Goal: Task Accomplishment & Management: Manage account settings

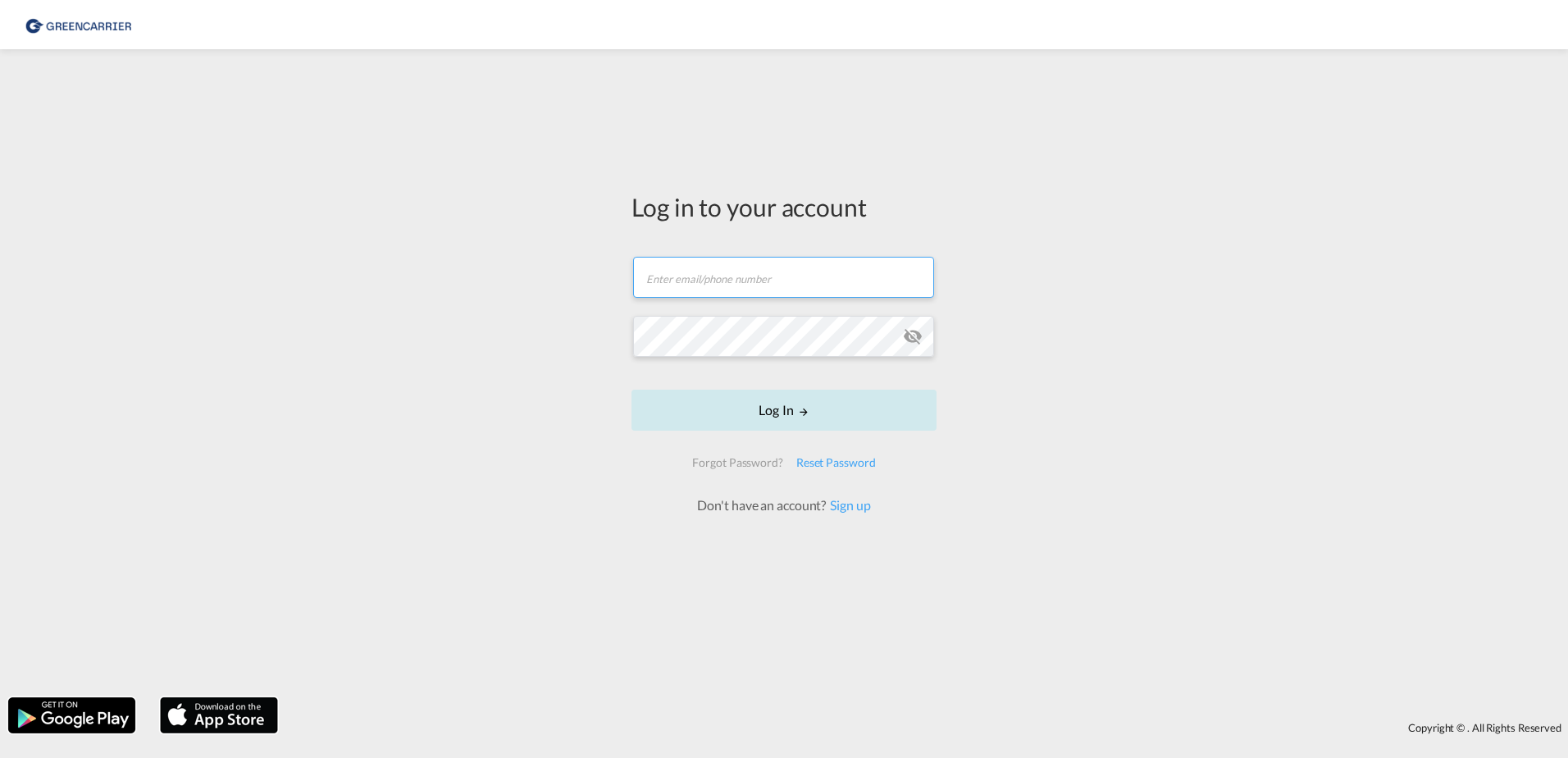
type input "[DOMAIN_NAME][EMAIL_ADDRESS][DOMAIN_NAME]"
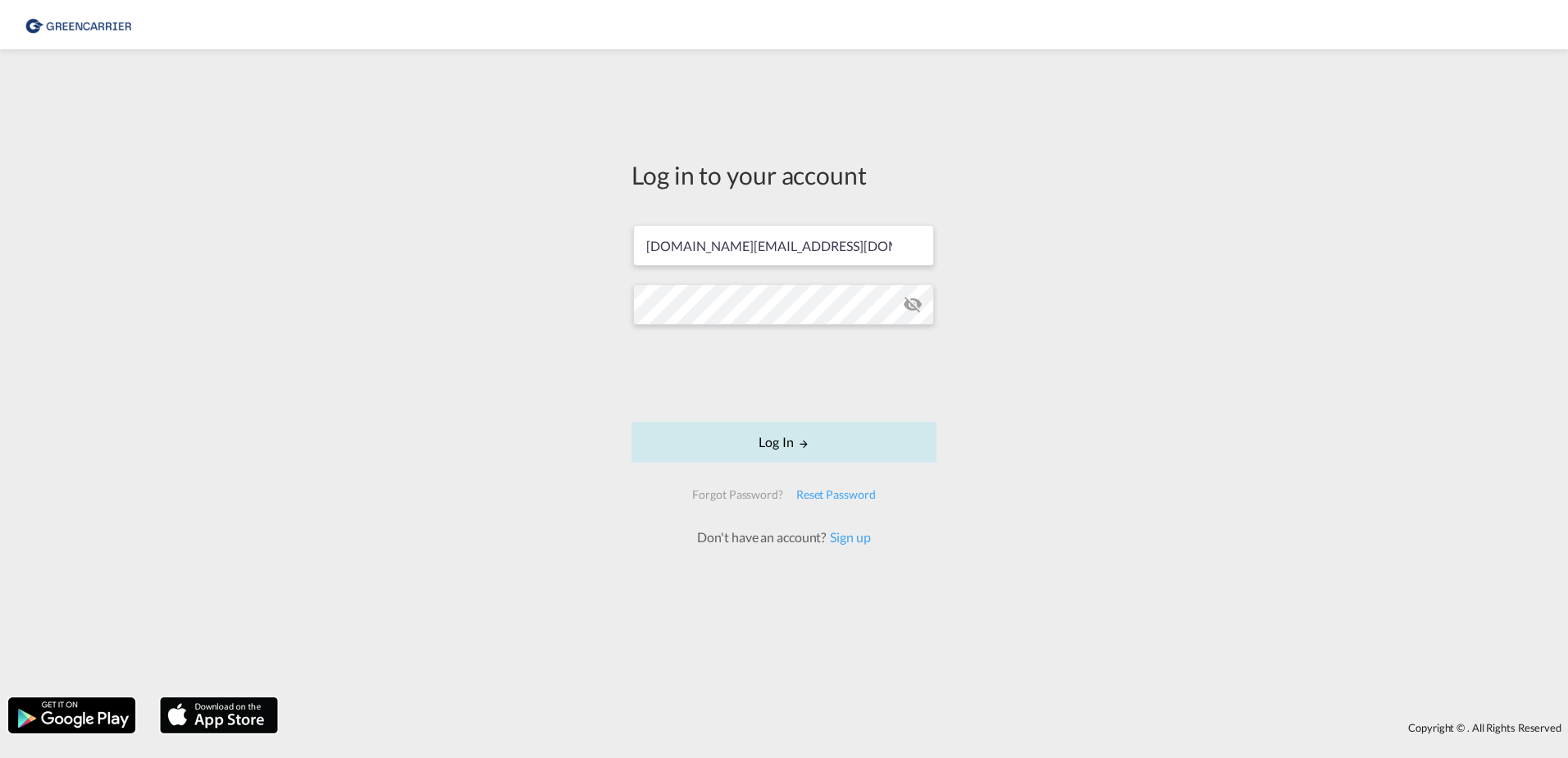
click at [752, 446] on button "Log In" at bounding box center [784, 442] width 305 height 41
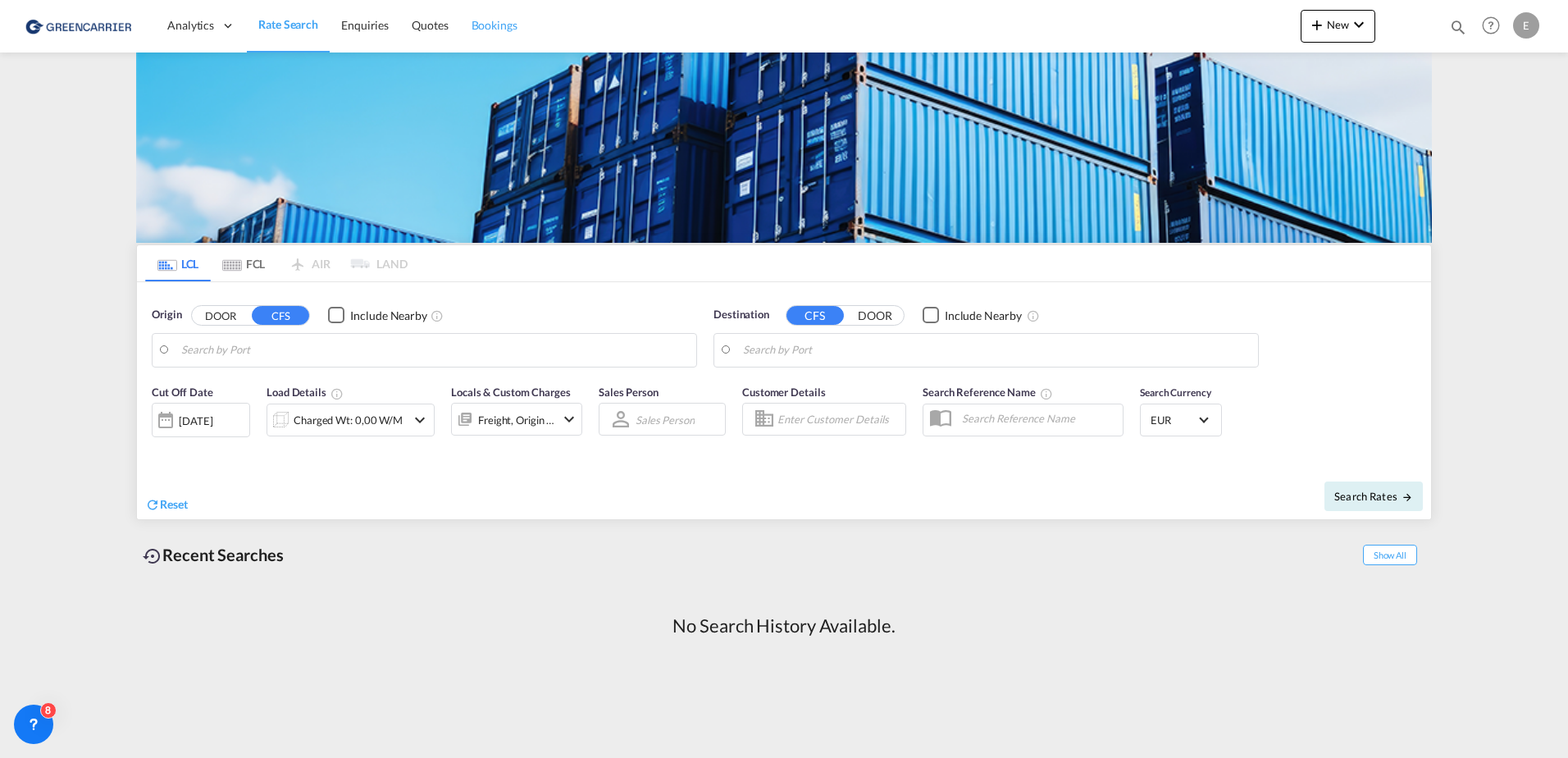
click at [492, 20] on span "Bookings" at bounding box center [493, 24] width 46 height 14
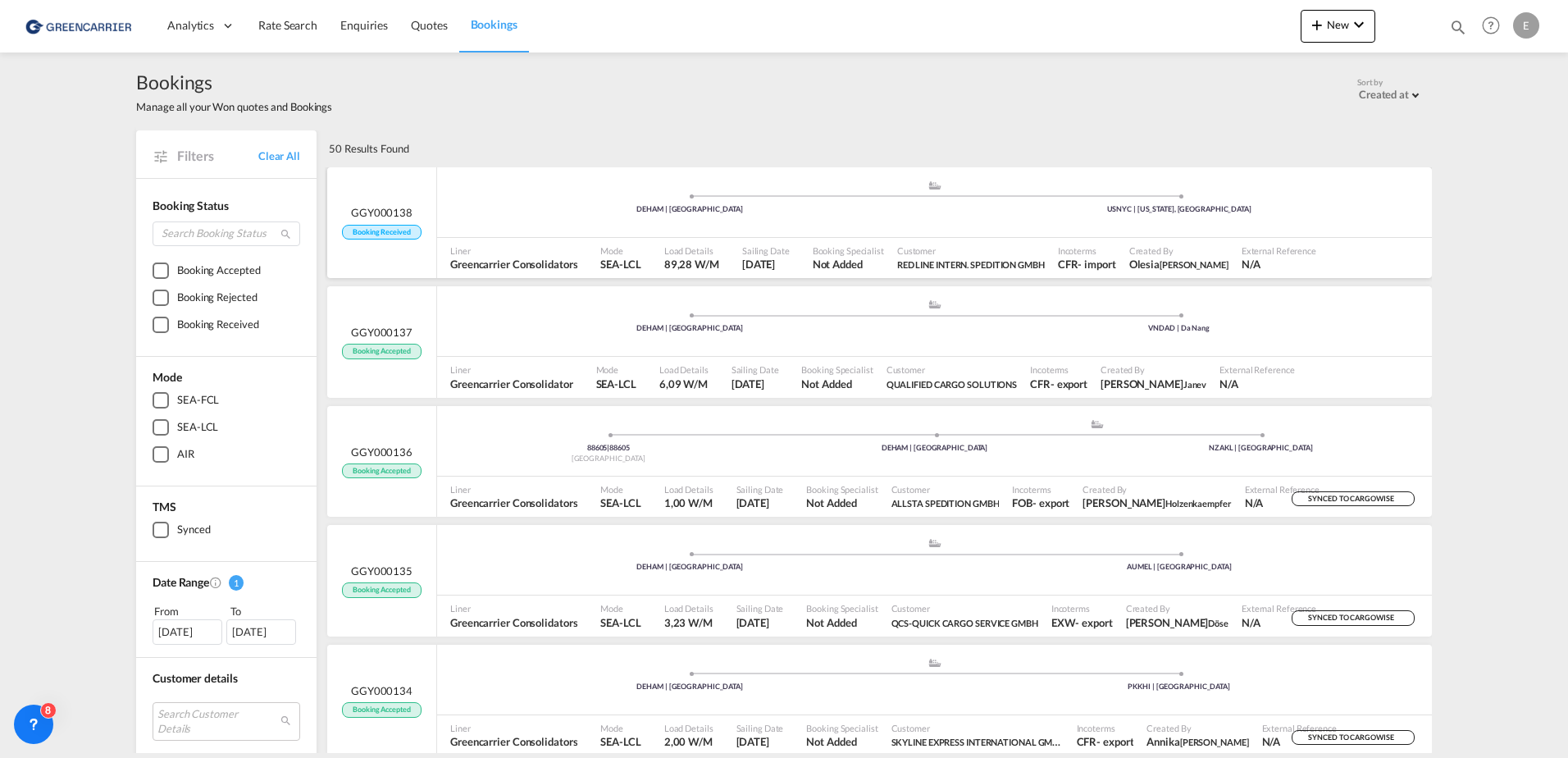
click at [524, 214] on div ".a{fill:#aaa8ad;} .a{fill:#aaa8ad;} DEHAM | [GEOGRAPHIC_DATA] USNYC | [US_STATE…" at bounding box center [934, 204] width 994 height 49
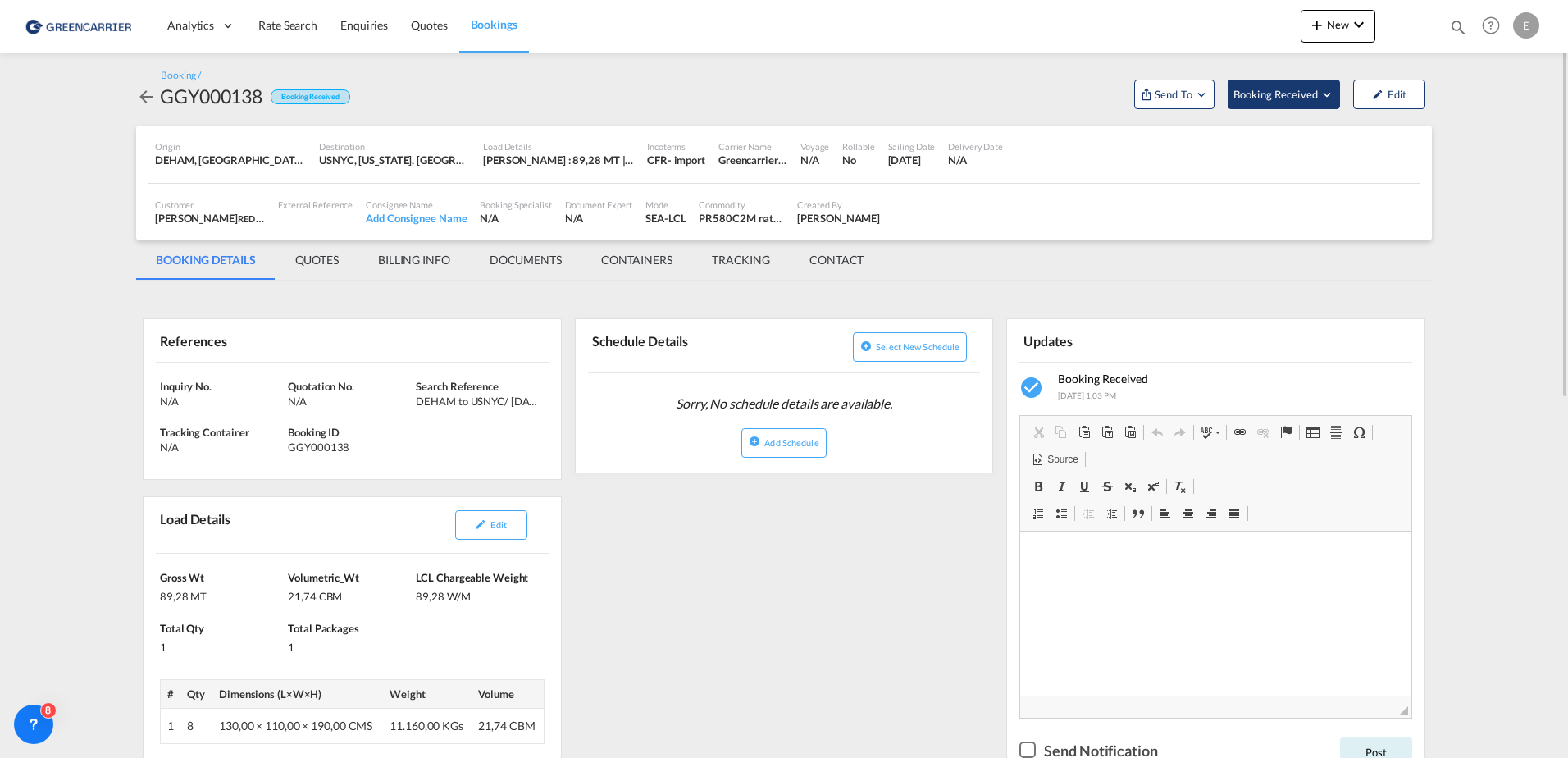
click at [1286, 99] on span "Booking Received" at bounding box center [1277, 94] width 86 height 17
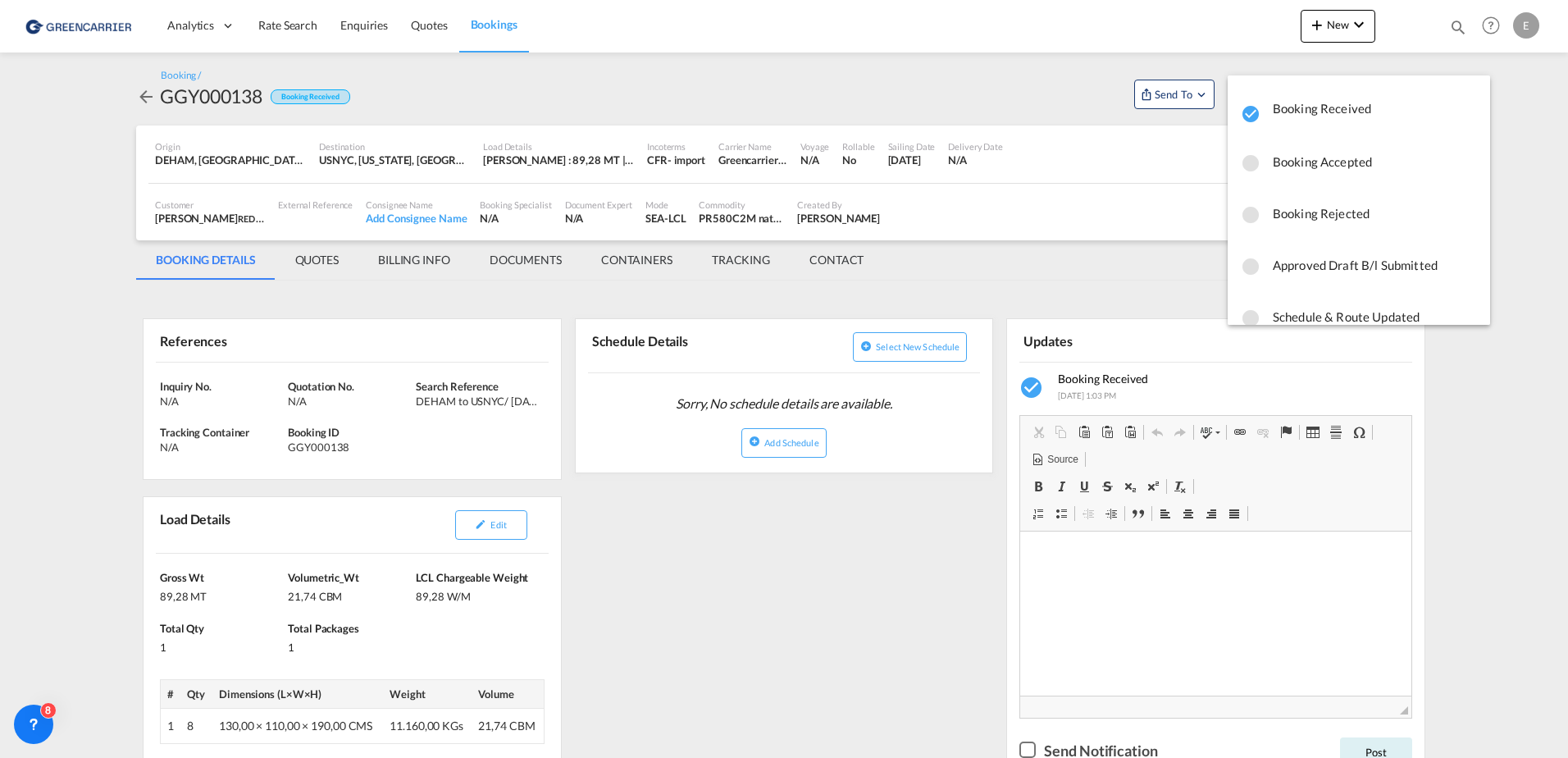
click at [1275, 159] on span "Booking Accepted" at bounding box center [1374, 162] width 204 height 30
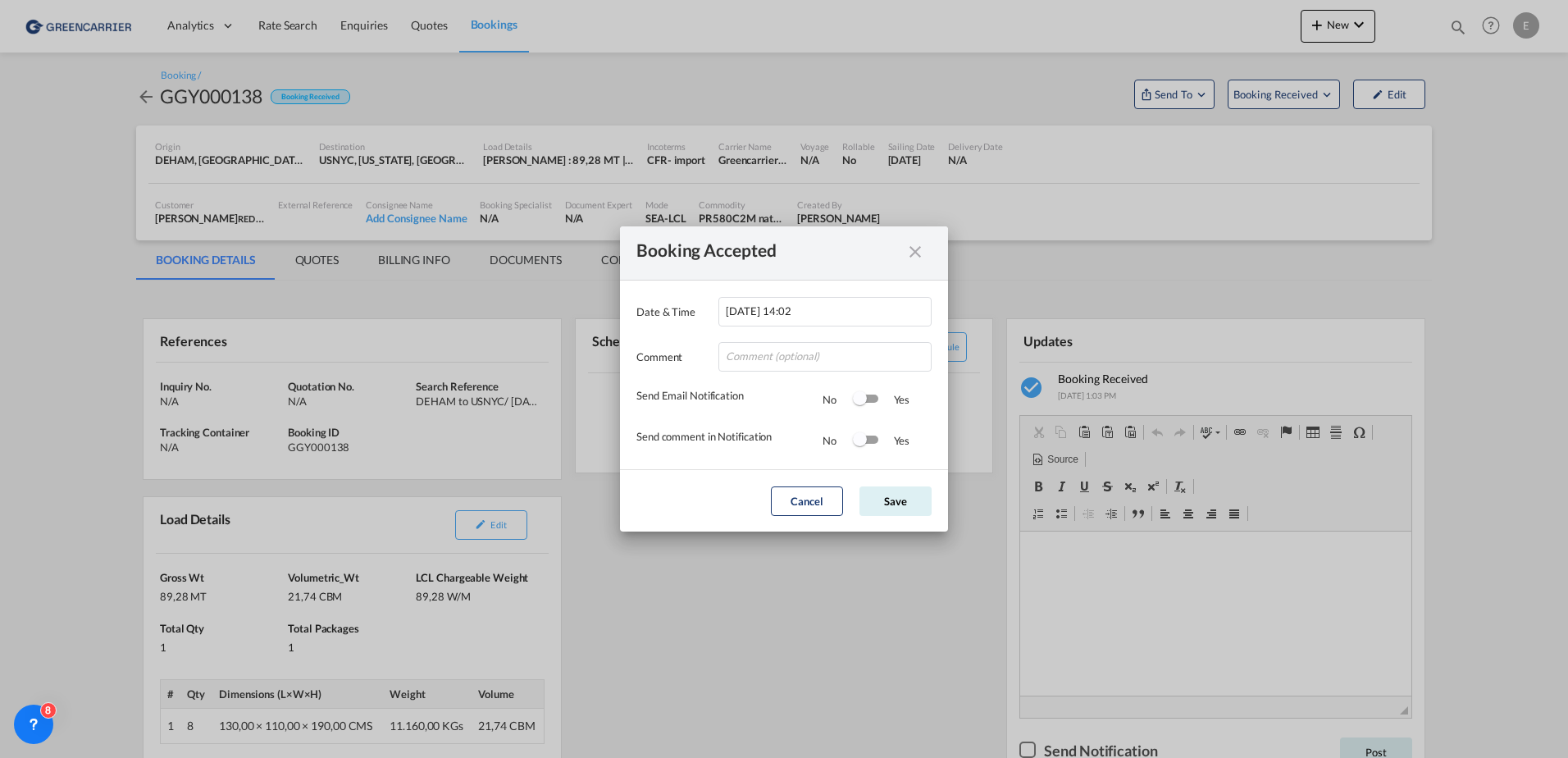
click at [866, 405] on div "Switch 1" at bounding box center [865, 399] width 24 height 20
click at [858, 409] on div "Switch 1" at bounding box center [865, 399] width 24 height 20
click at [901, 488] on button "Save" at bounding box center [895, 501] width 72 height 30
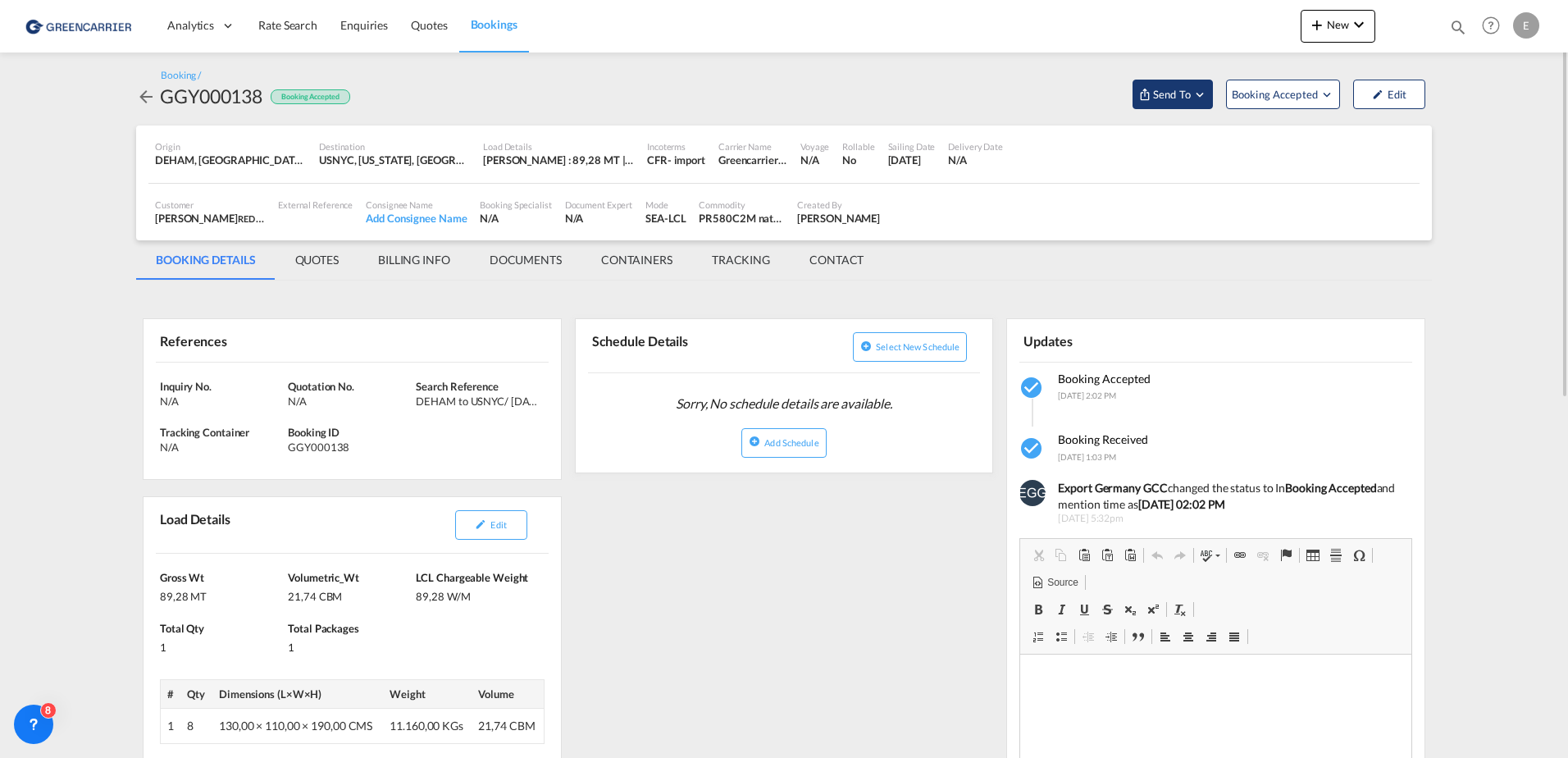
click at [1200, 93] on md-icon "Open demo menu" at bounding box center [1199, 94] width 15 height 15
click at [1391, 156] on button "Send Booking" at bounding box center [1368, 151] width 157 height 37
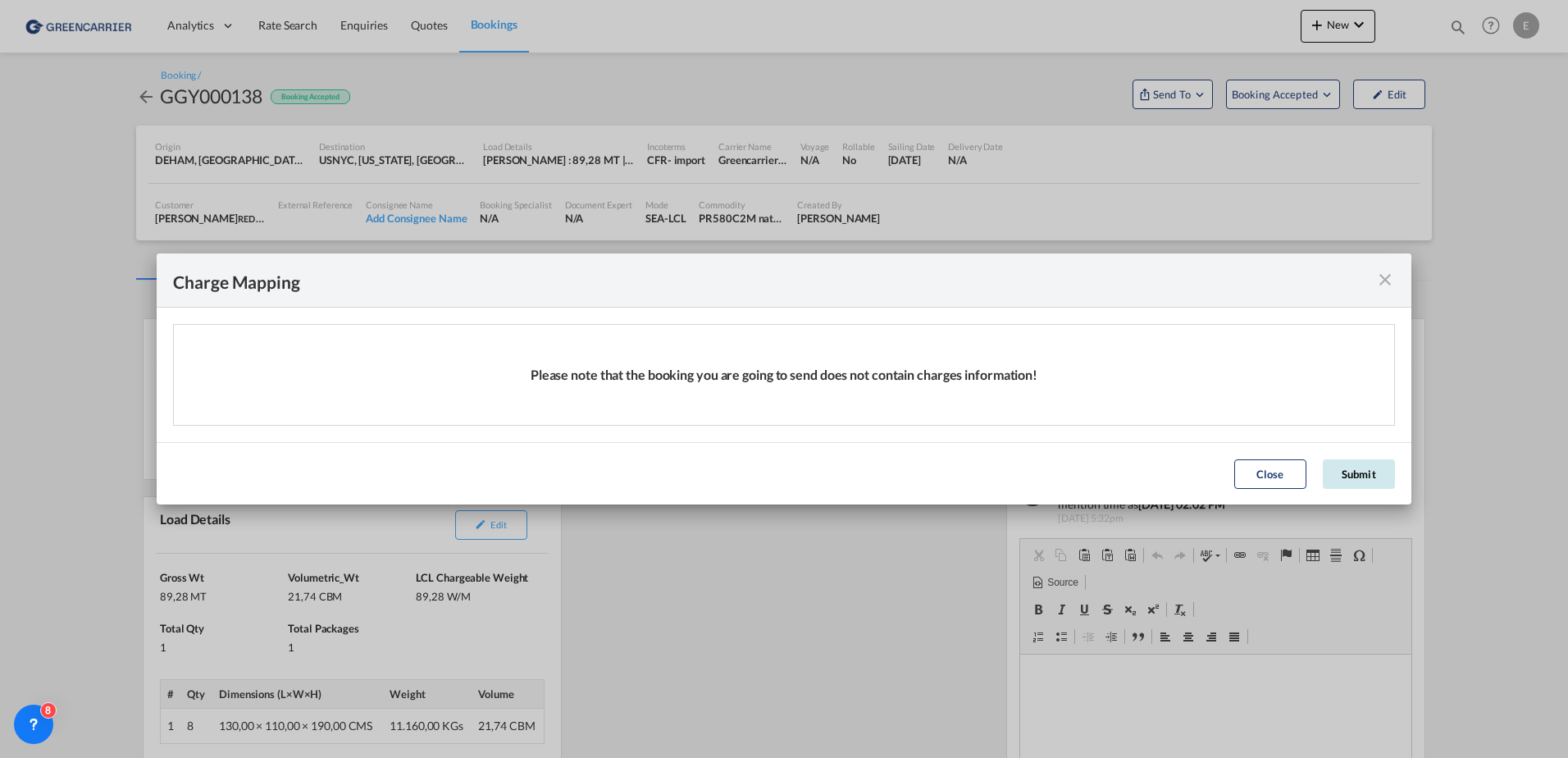
click at [1348, 475] on button "Submit" at bounding box center [1358, 474] width 72 height 30
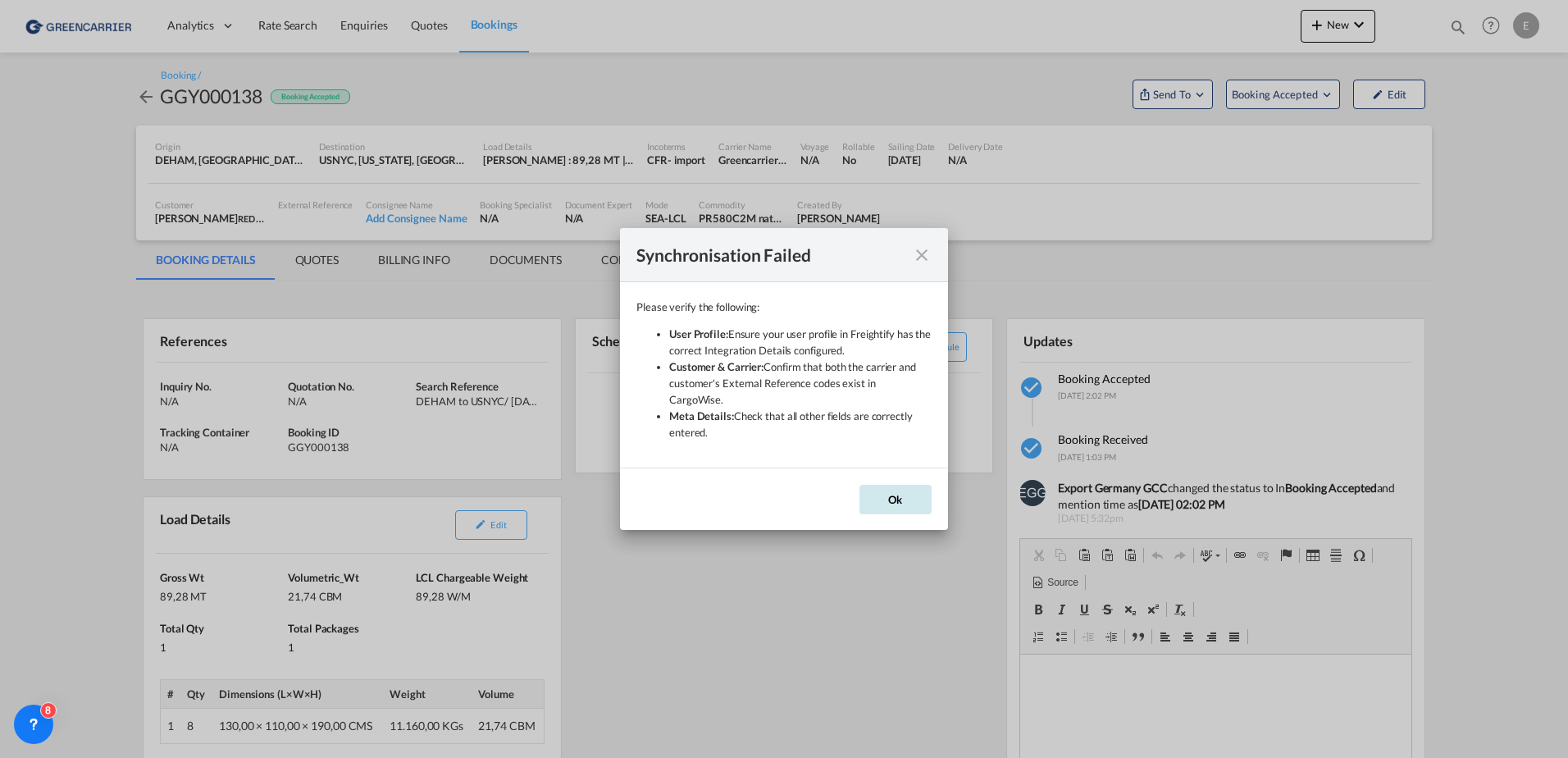
click at [885, 489] on button "Ok" at bounding box center [895, 499] width 72 height 30
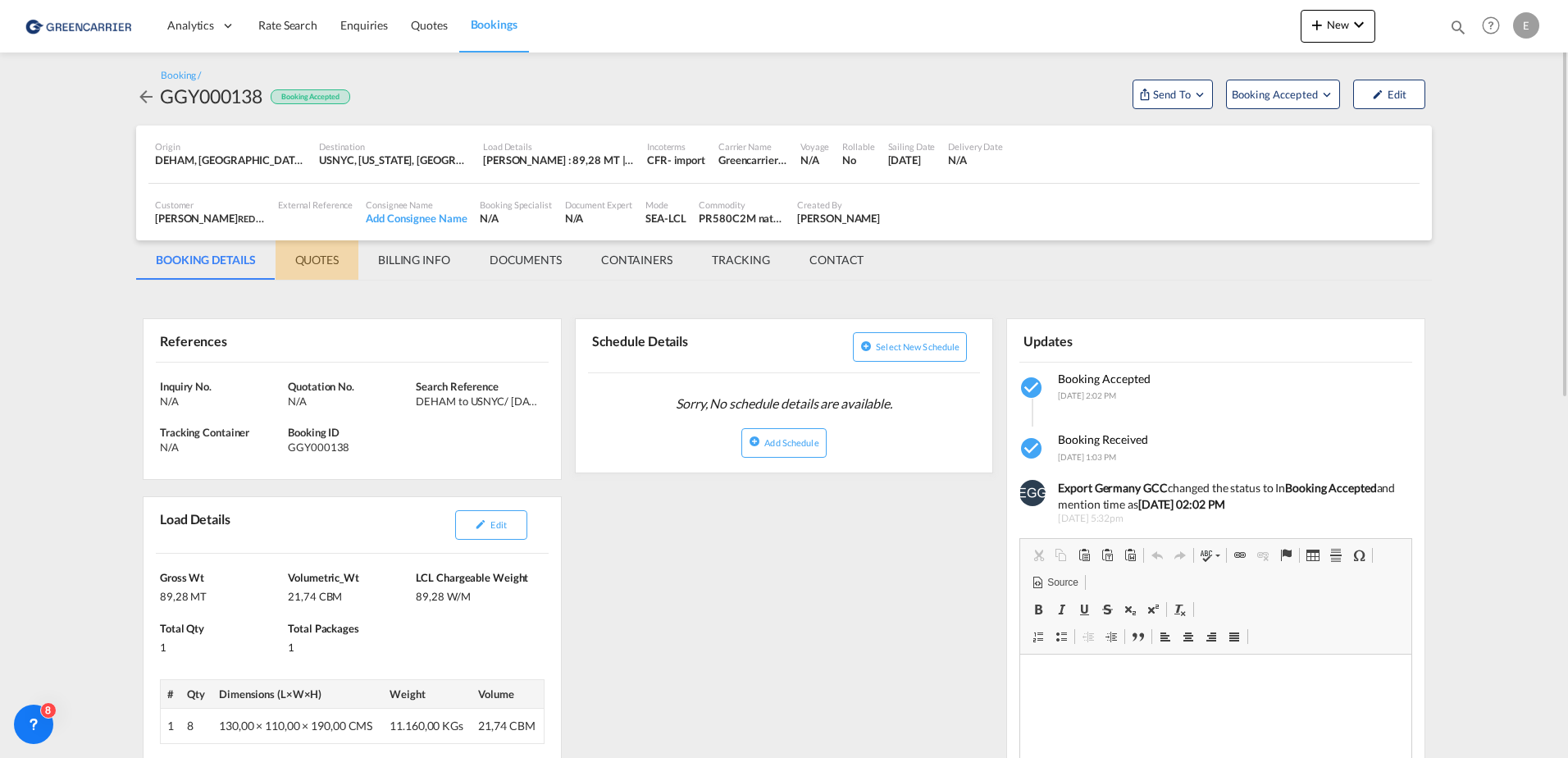
click at [324, 262] on md-tab-item "QUOTES" at bounding box center [317, 260] width 83 height 39
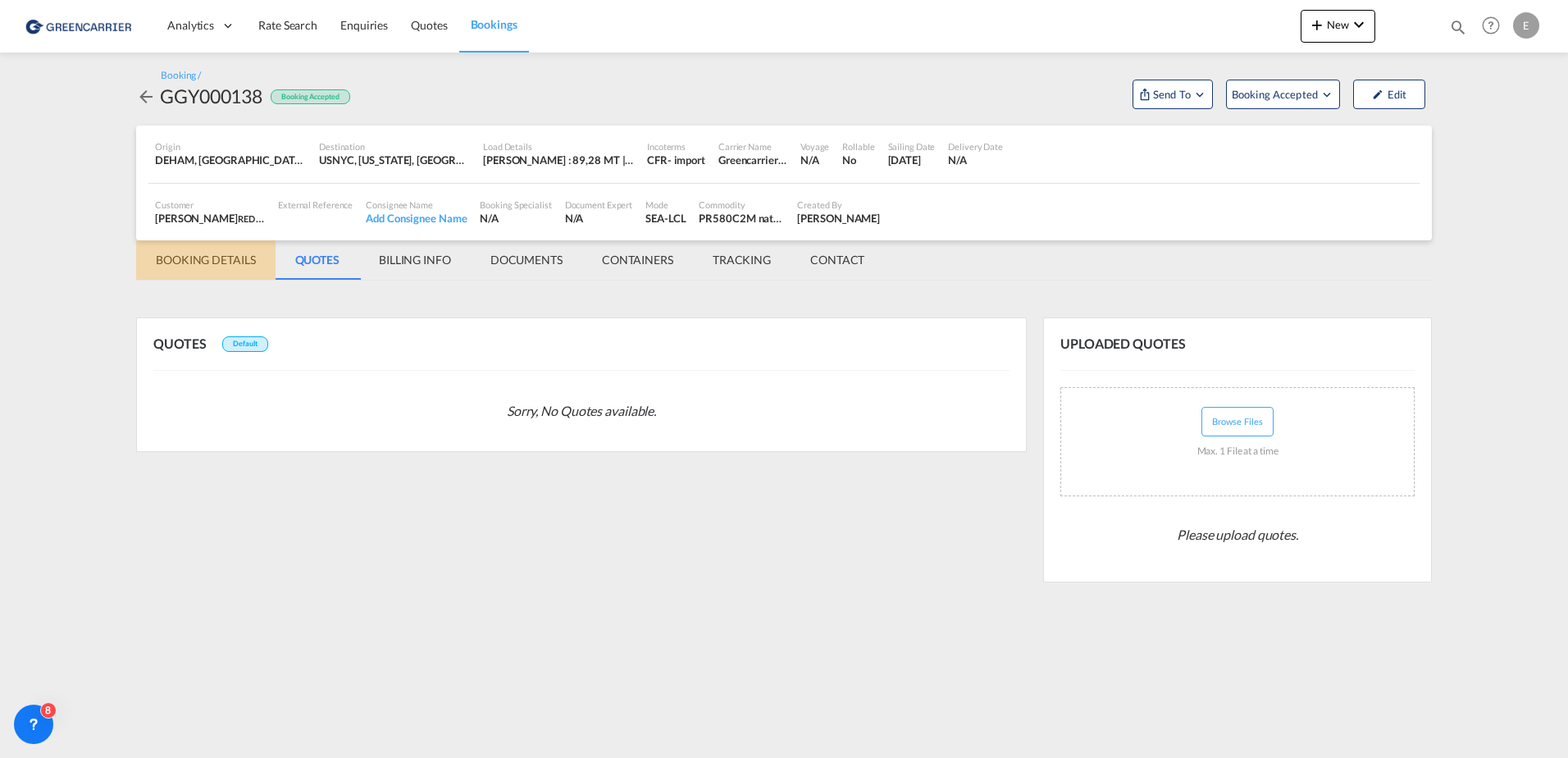
click at [216, 264] on md-tab-item "BOOKING DETAILS" at bounding box center [206, 260] width 140 height 39
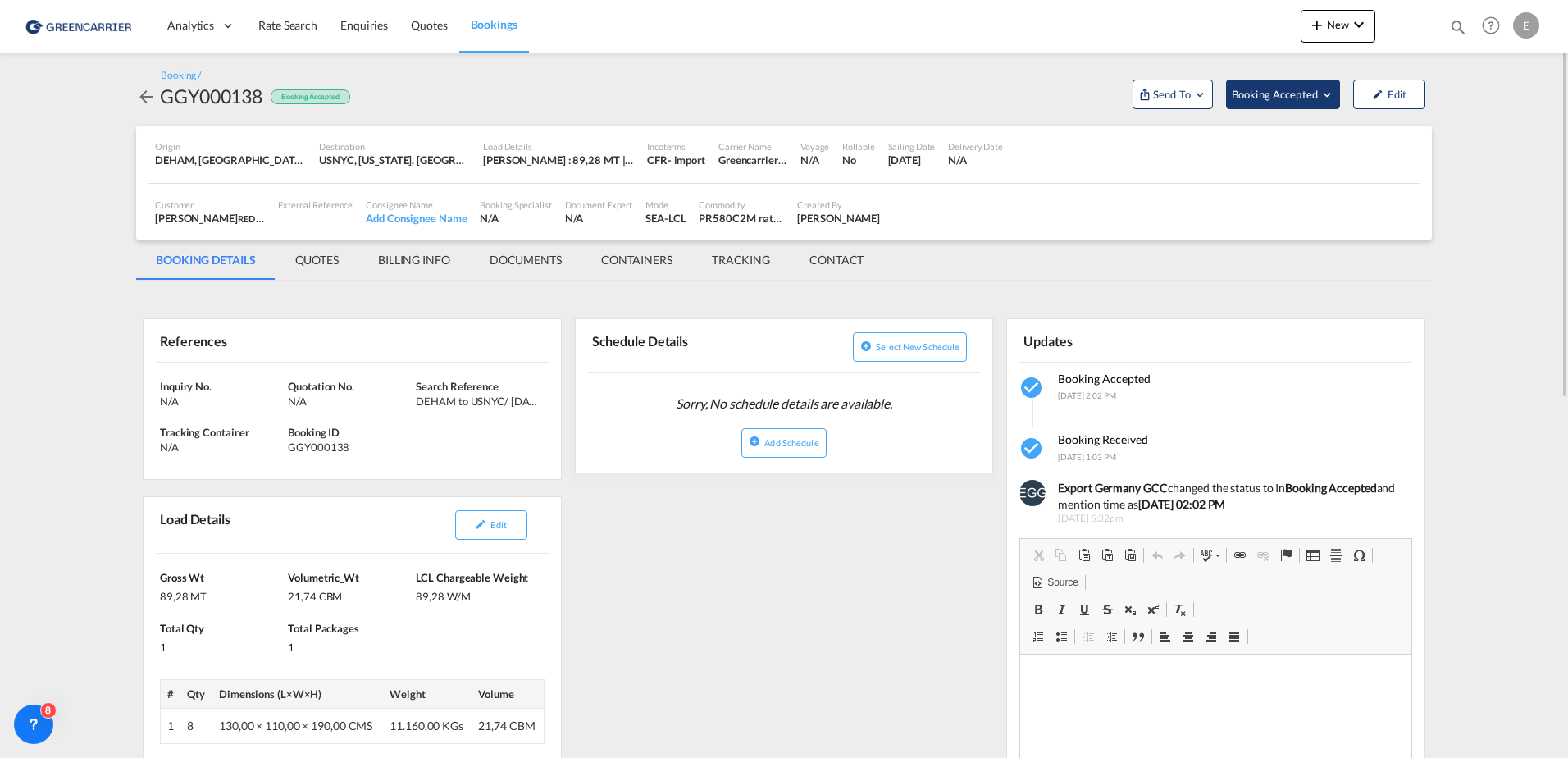
click at [1291, 89] on span "Booking Accepted" at bounding box center [1276, 94] width 88 height 17
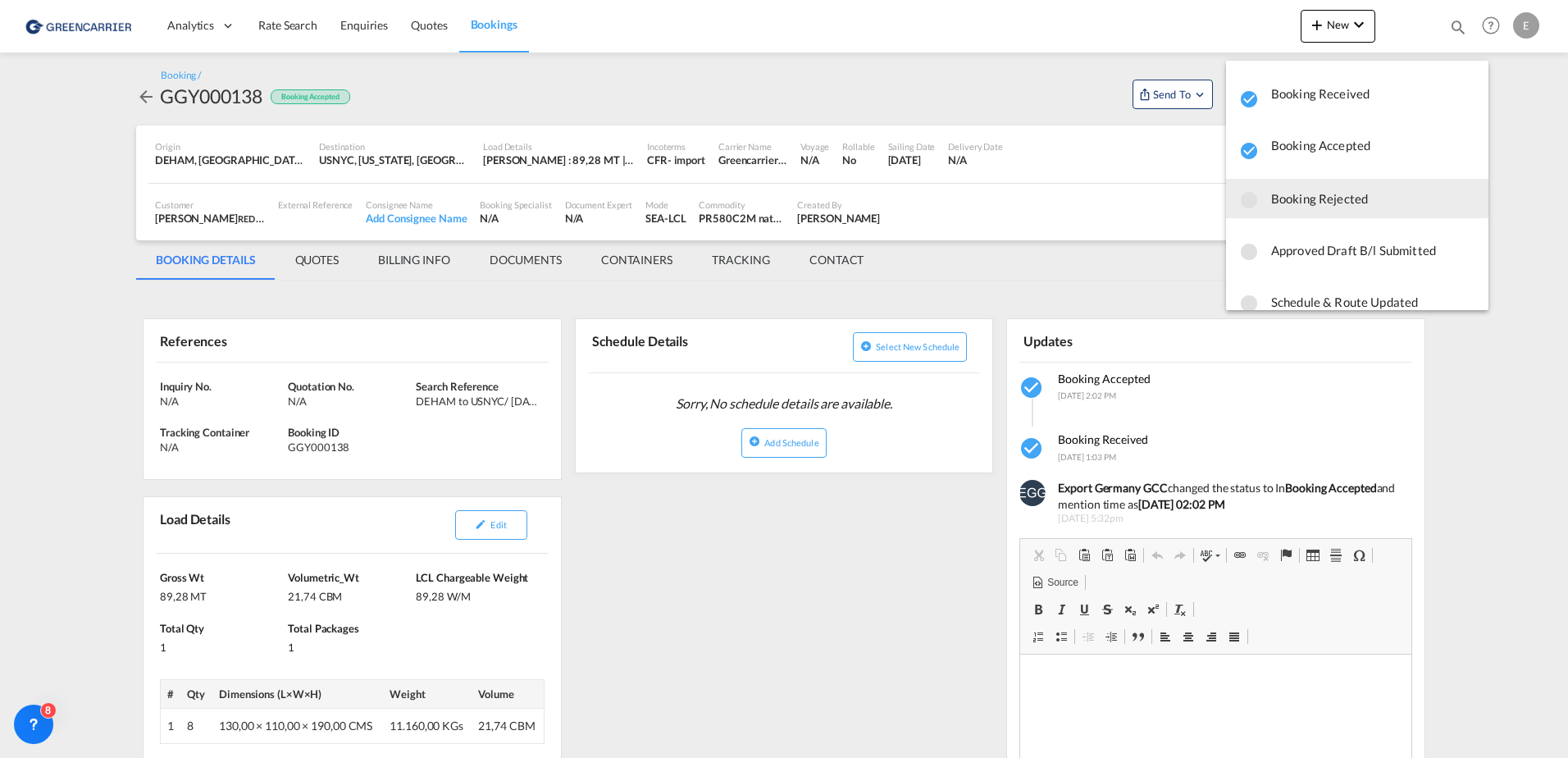
click at [1171, 93] on md-backdrop at bounding box center [784, 379] width 1568 height 758
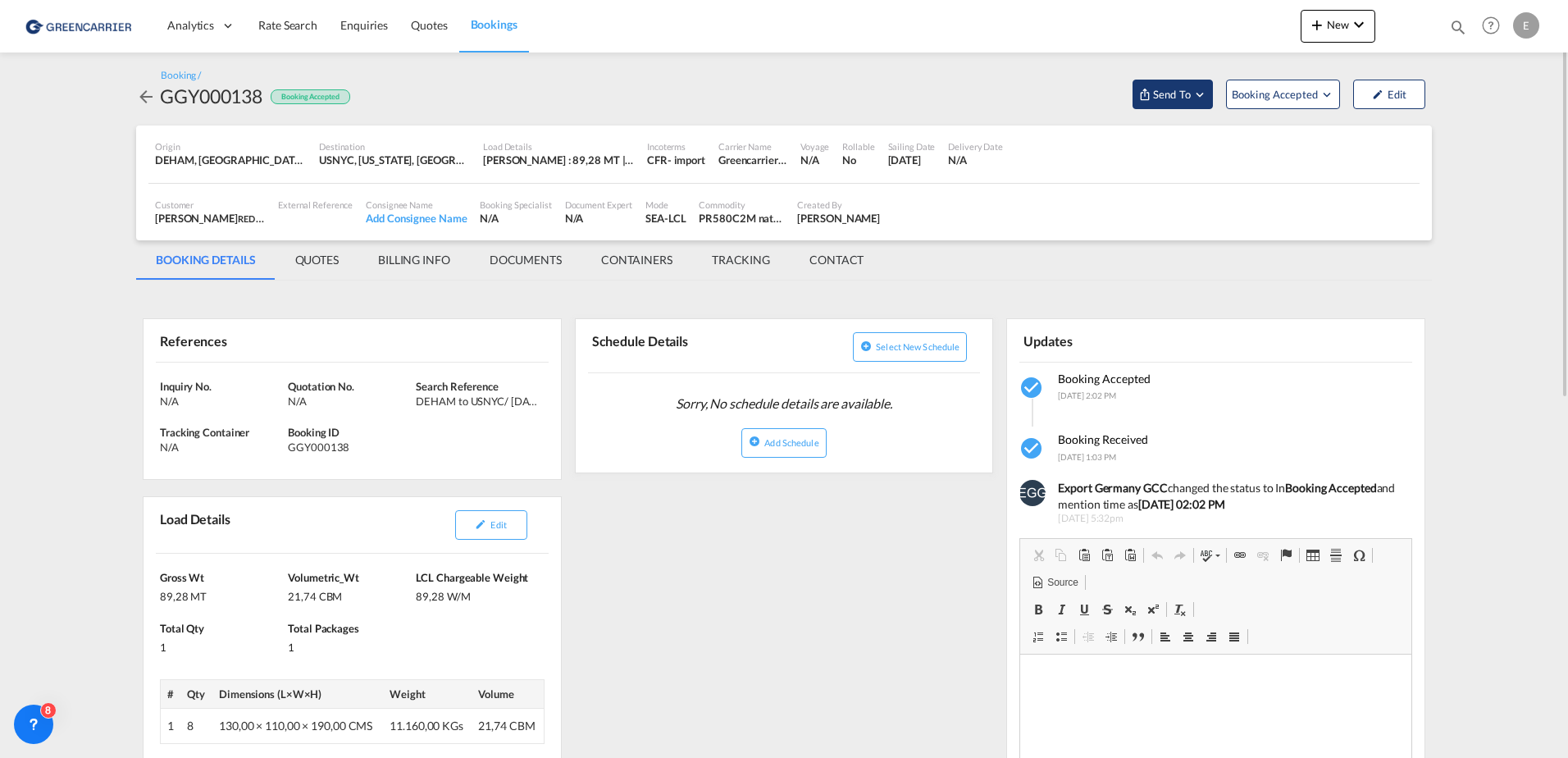
click at [1159, 95] on span "Send To" at bounding box center [1171, 94] width 41 height 17
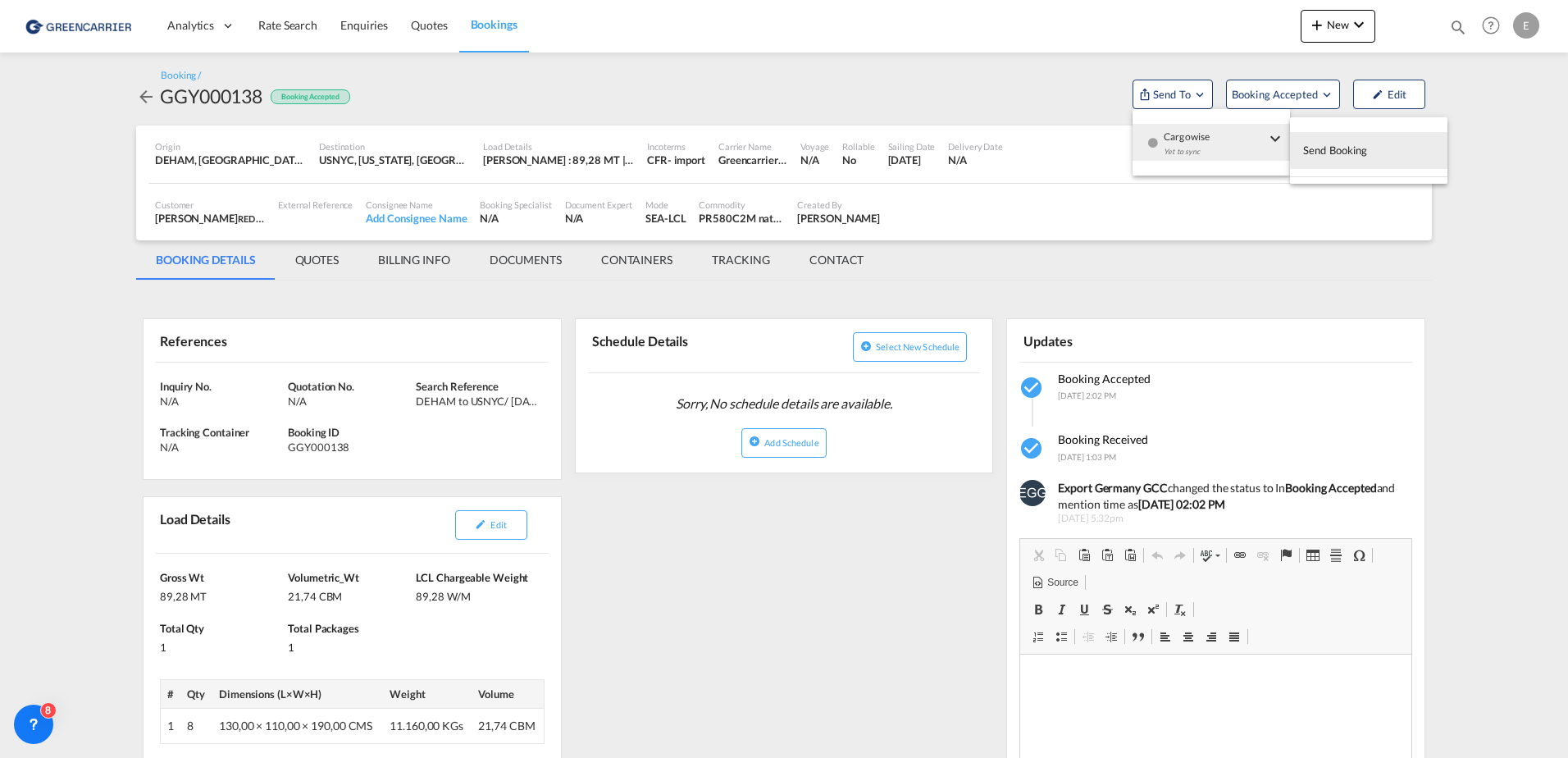
click at [1223, 141] on div "Yet to sync" at bounding box center [1214, 156] width 101 height 34
click at [1348, 160] on span "Send Booking" at bounding box center [1335, 150] width 65 height 26
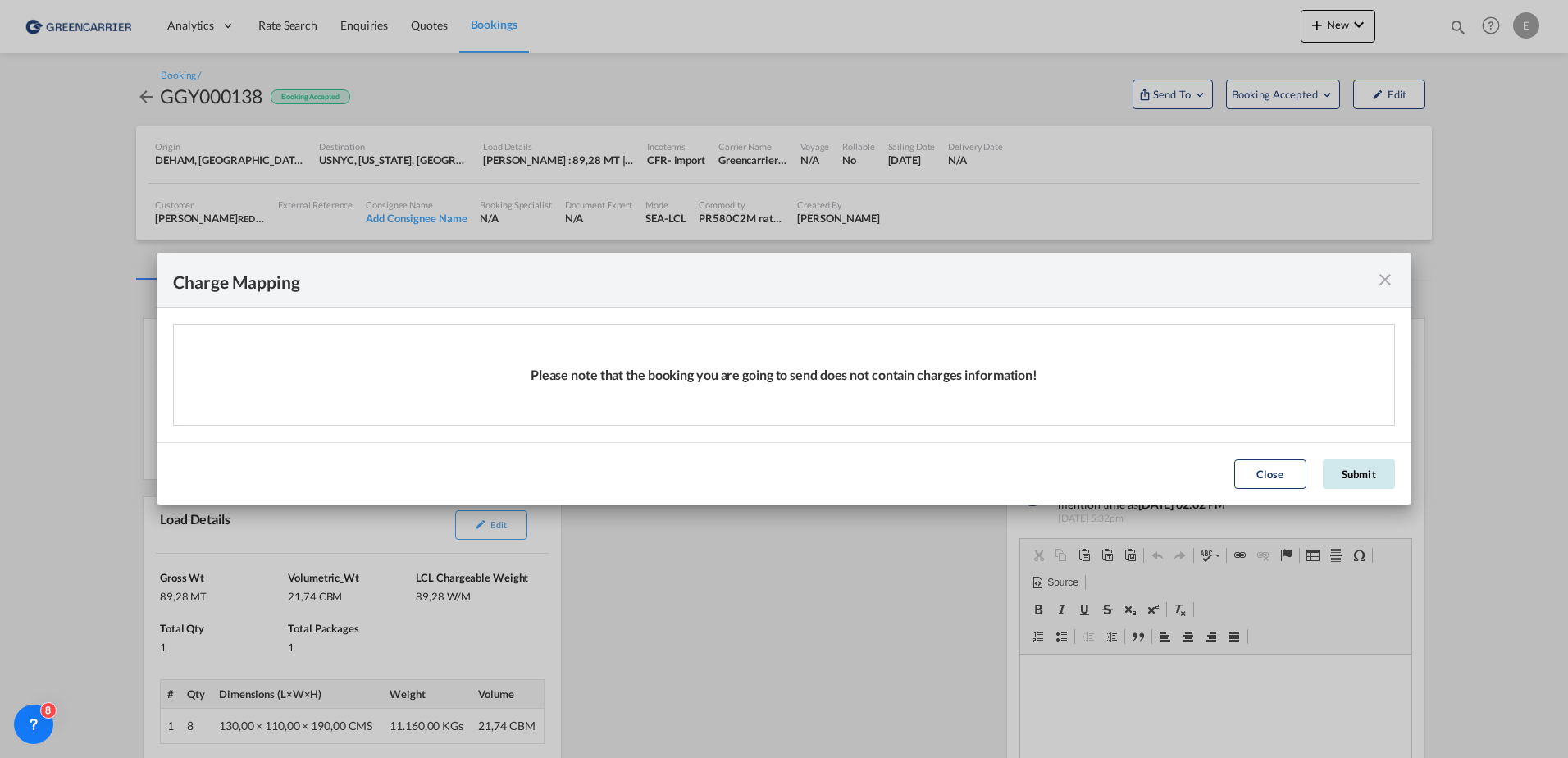
click at [1360, 476] on button "Submit" at bounding box center [1358, 474] width 72 height 30
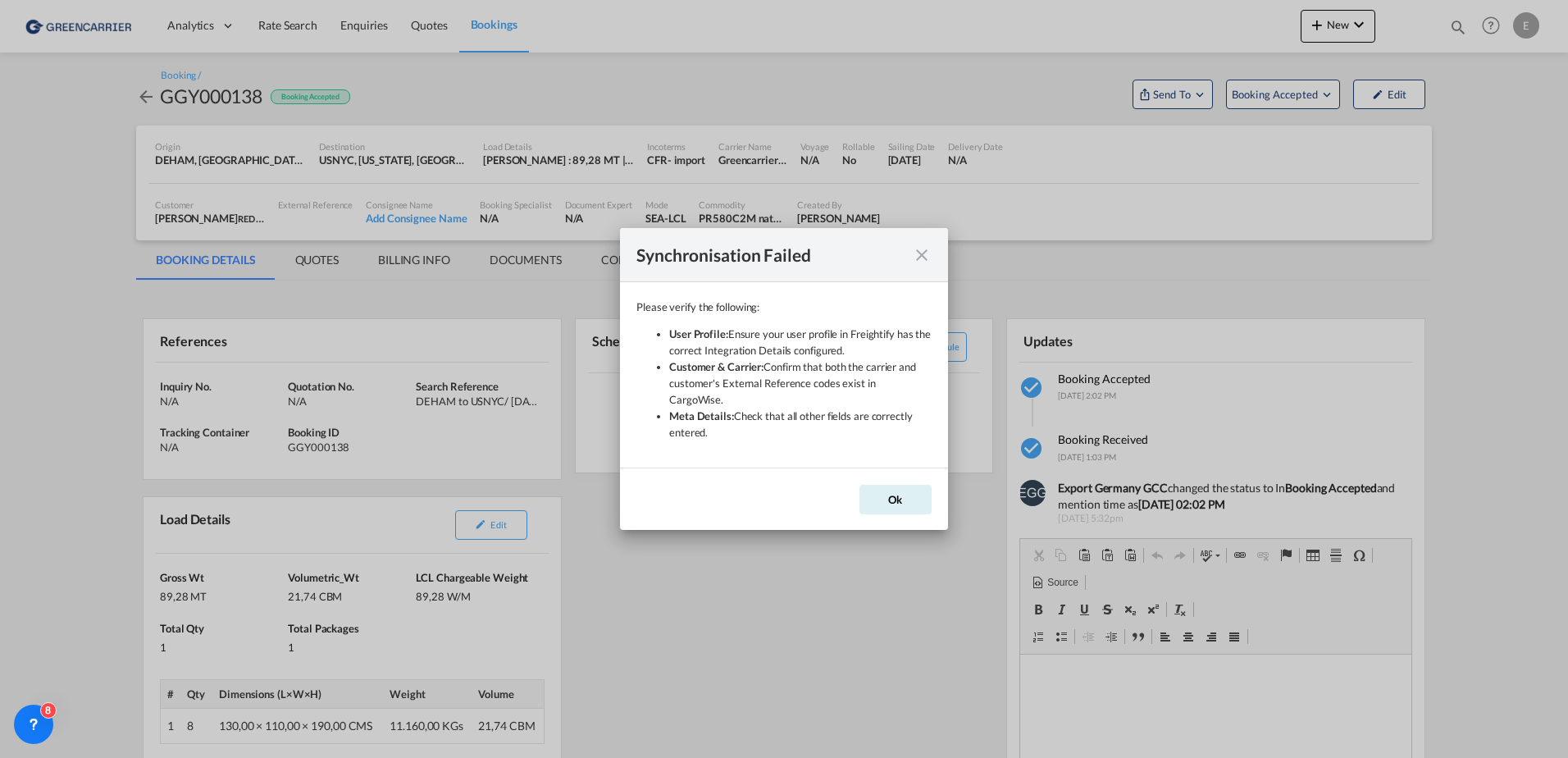
drag, startPoint x: 813, startPoint y: 386, endPoint x: 882, endPoint y: 435, distance: 84.6
click at [882, 435] on div "Please verify the following: User Profile: Ensure your user profile in Freighti…" at bounding box center [783, 375] width 295 height 153
click at [818, 408] on li "Meta Details: Check that all other fields are correctly entered." at bounding box center [801, 424] width 263 height 33
click at [914, 487] on button "Ok" at bounding box center [895, 499] width 72 height 30
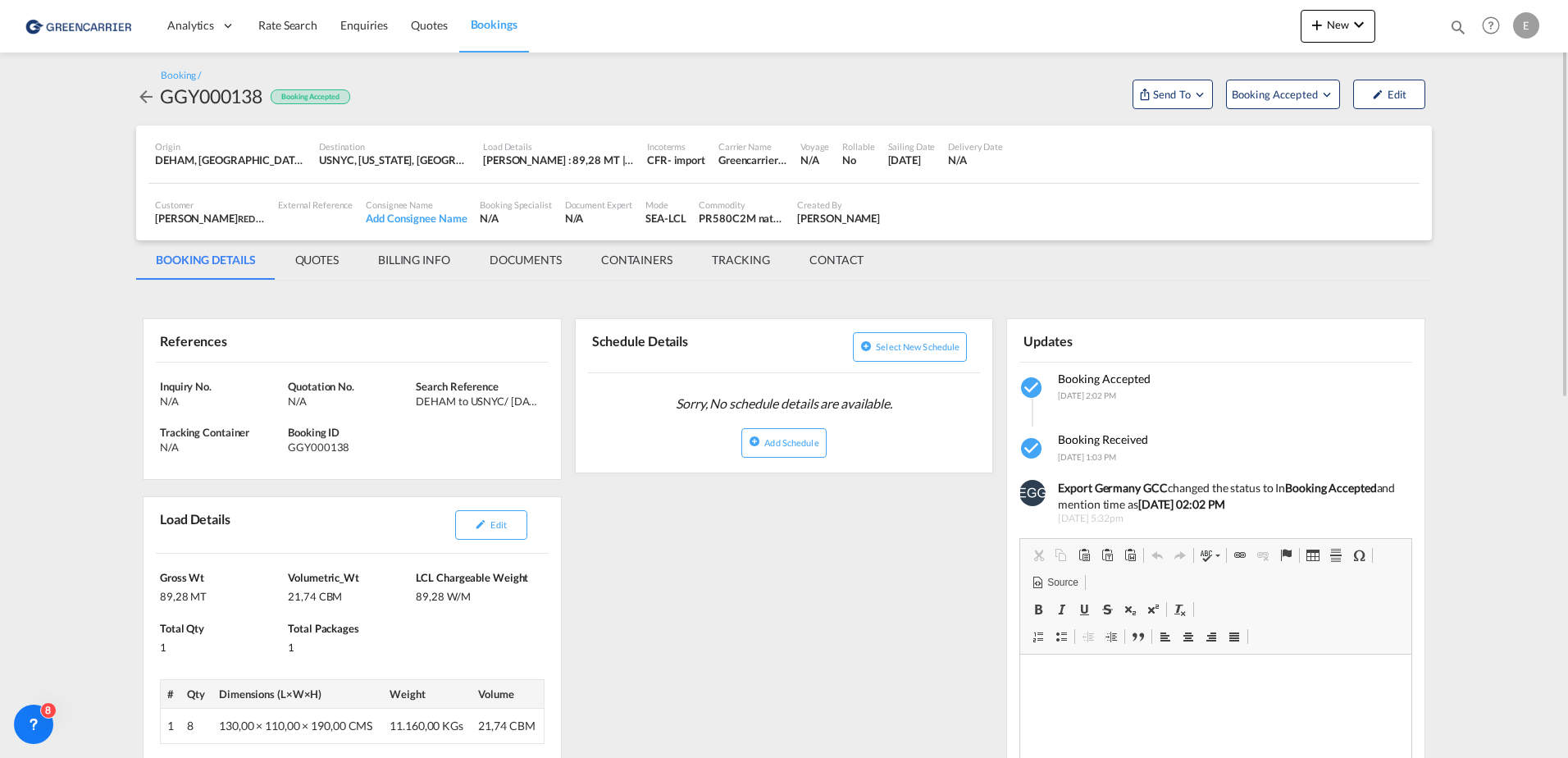
click at [337, 213] on div "External Reference" at bounding box center [316, 212] width 88 height 41
click at [679, 162] on div "- import" at bounding box center [686, 160] width 38 height 15
drag, startPoint x: 679, startPoint y: 162, endPoint x: 748, endPoint y: 166, distance: 69.1
click at [748, 166] on div "Greencarrier Consolidators" at bounding box center [752, 160] width 69 height 15
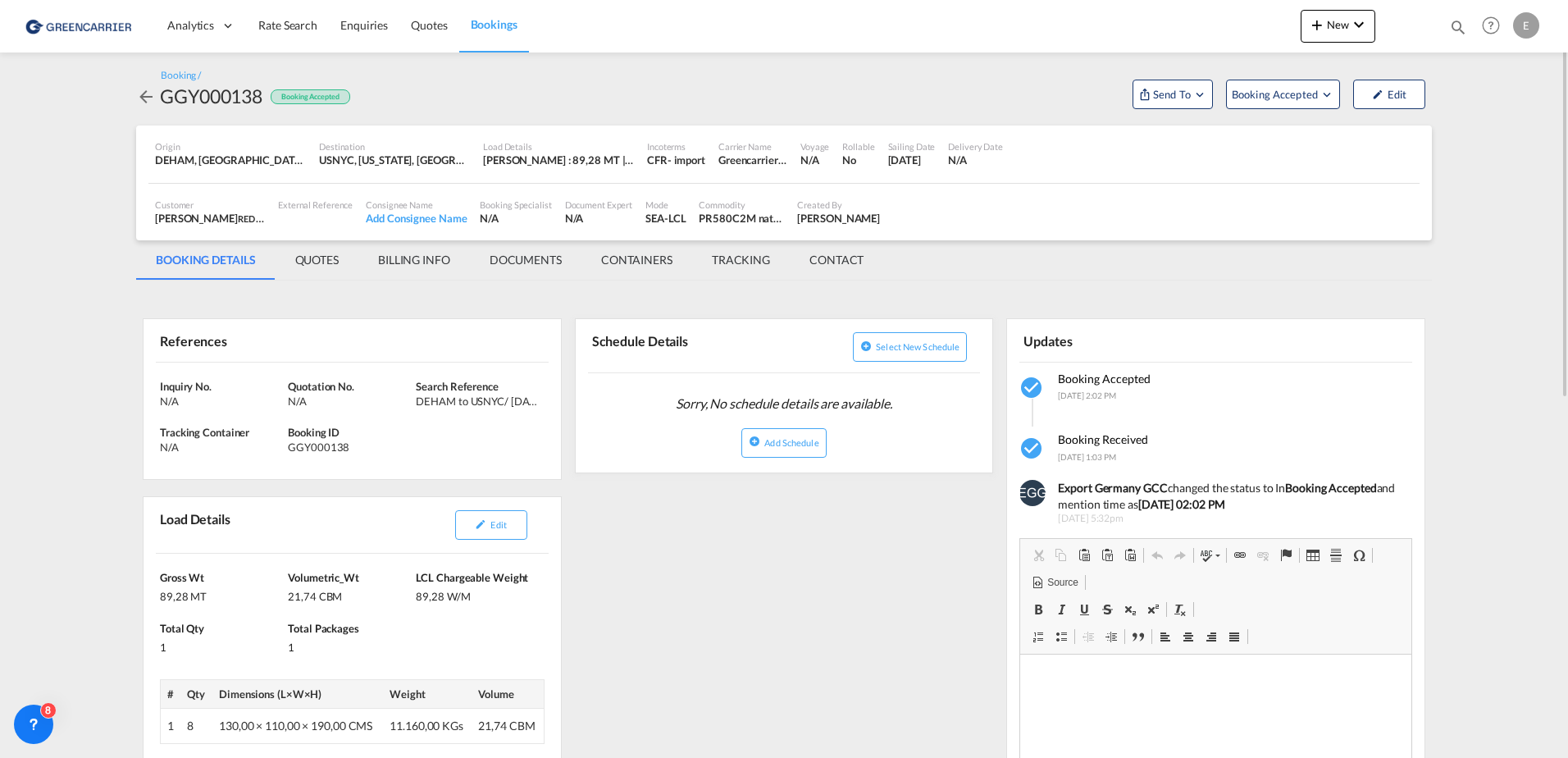
click at [395, 151] on div "Destination" at bounding box center [395, 146] width 151 height 12
click at [322, 257] on md-tab-item "QUOTES" at bounding box center [317, 260] width 83 height 39
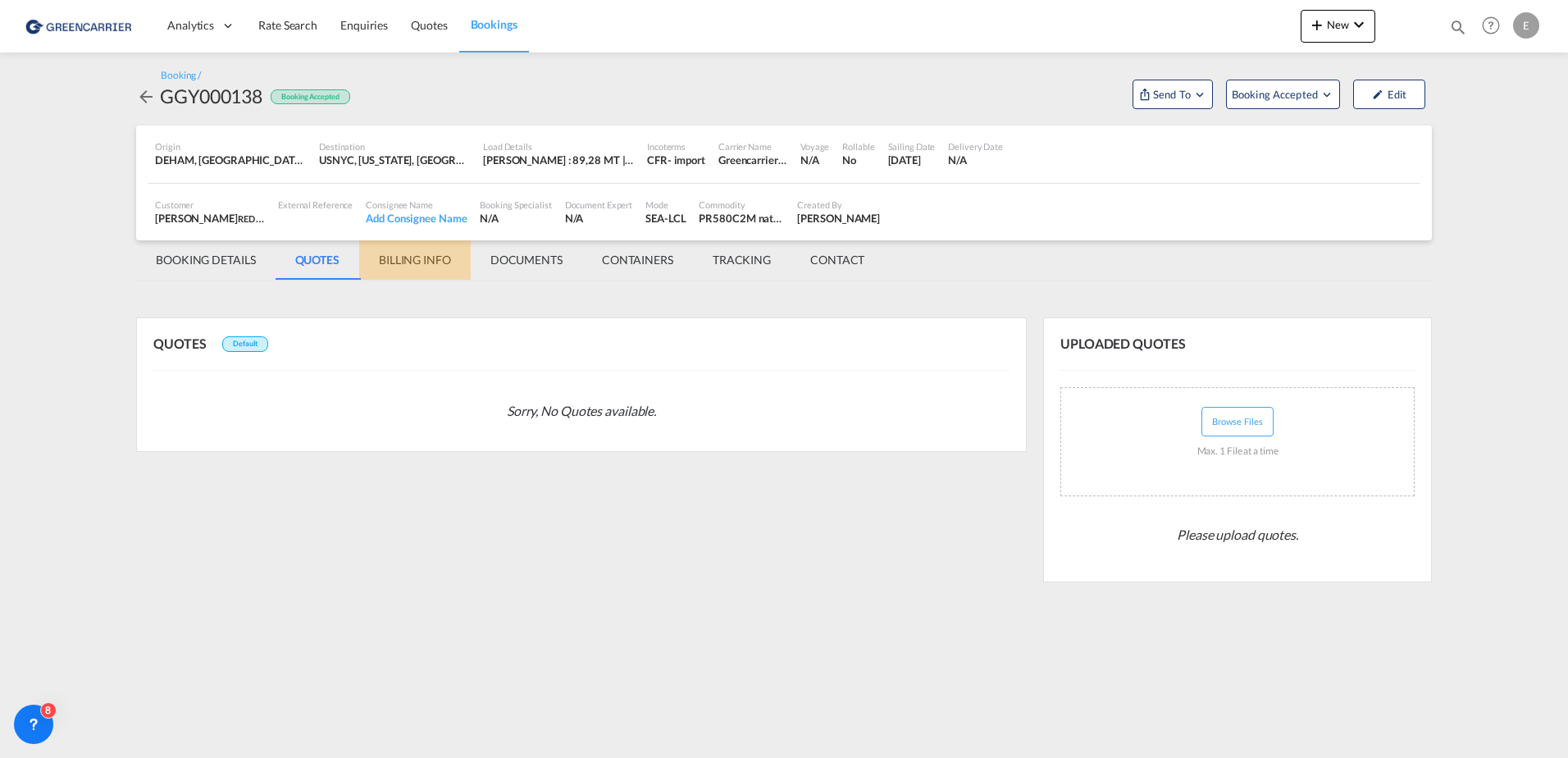
click at [413, 264] on md-tab-item "BILLING INFO" at bounding box center [415, 260] width 112 height 39
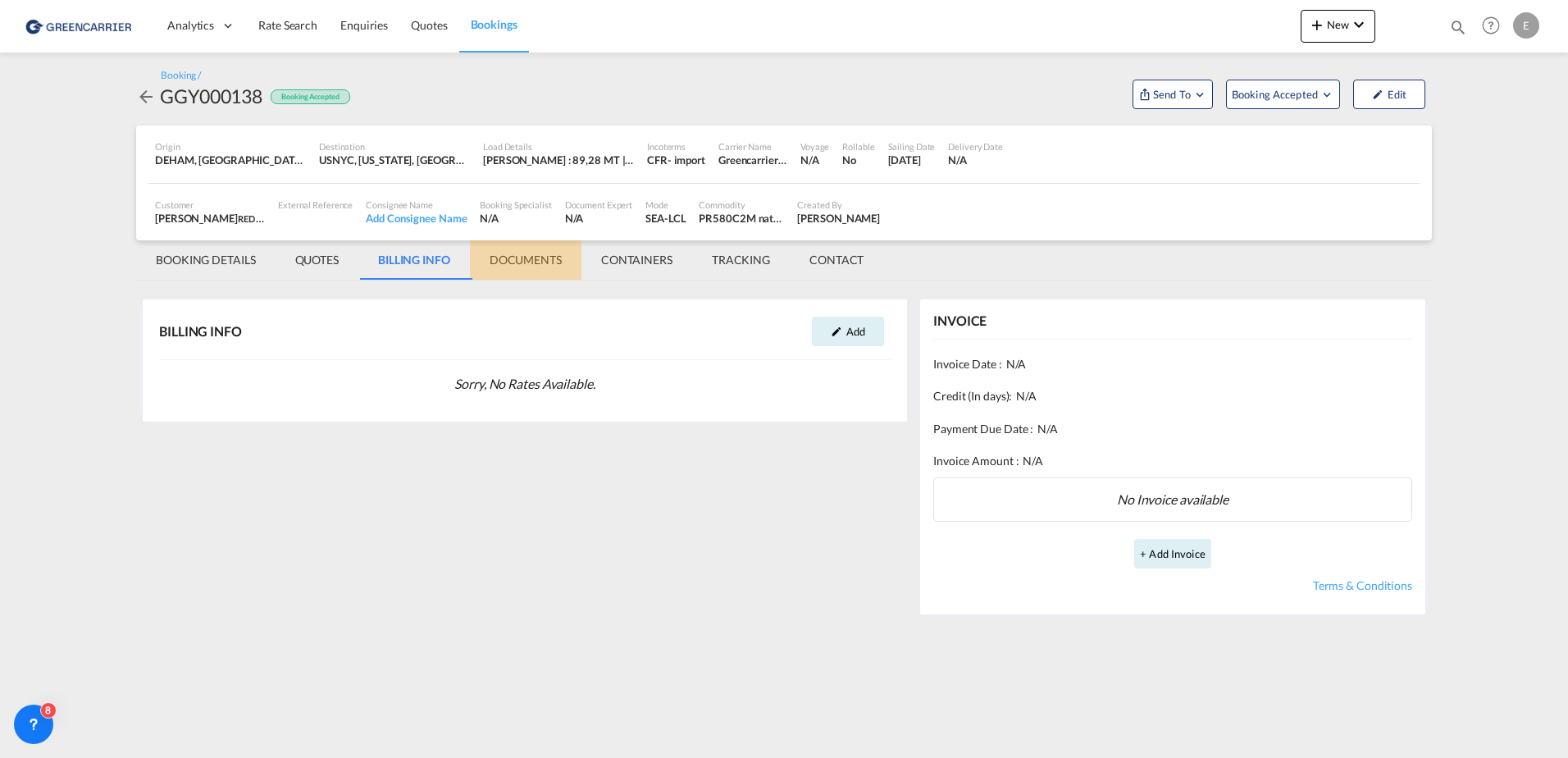
click at [535, 266] on md-tab-item "DOCUMENTS" at bounding box center [526, 260] width 112 height 39
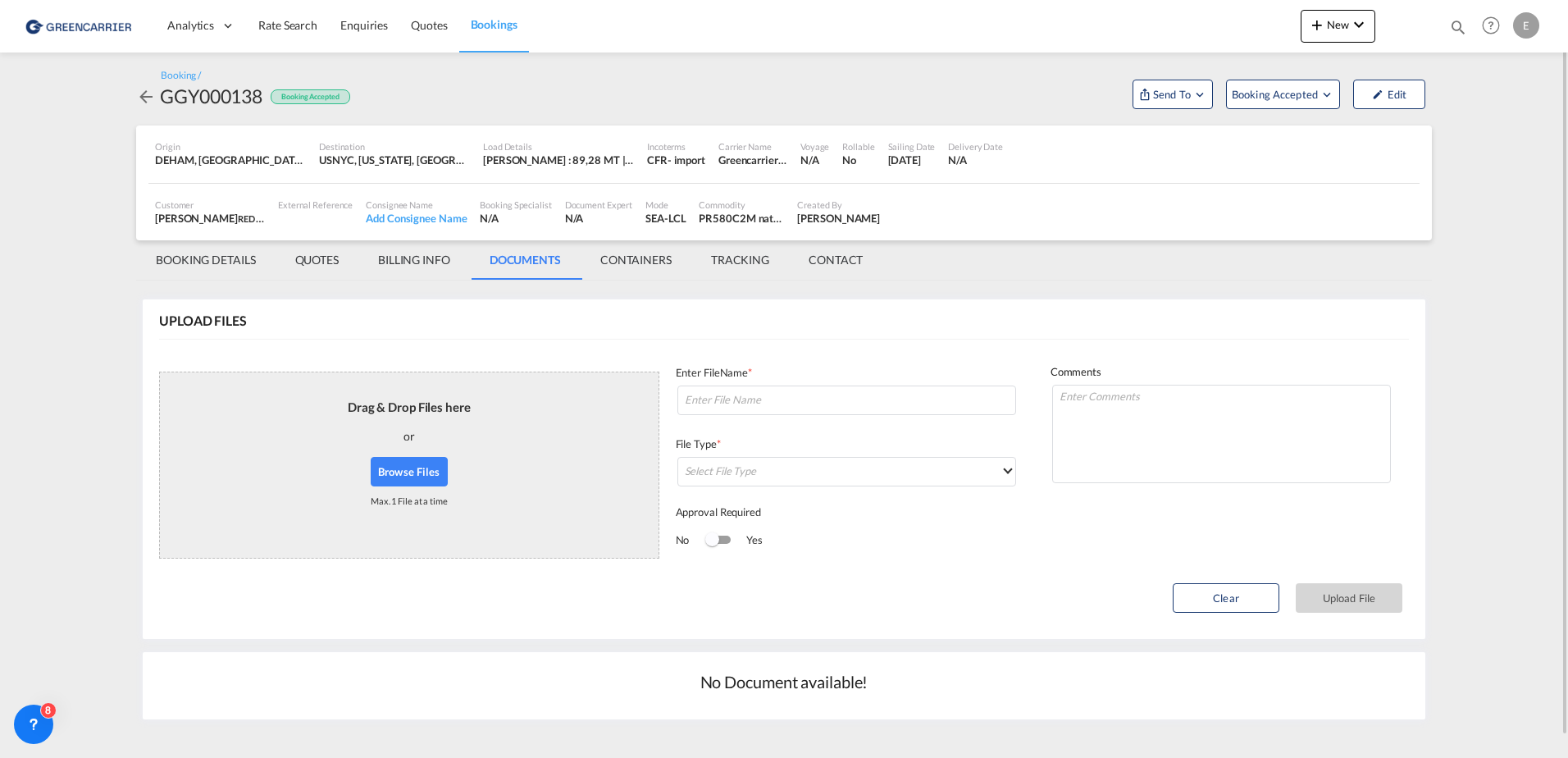
click at [646, 258] on md-tab-item "CONTAINERS" at bounding box center [636, 260] width 111 height 39
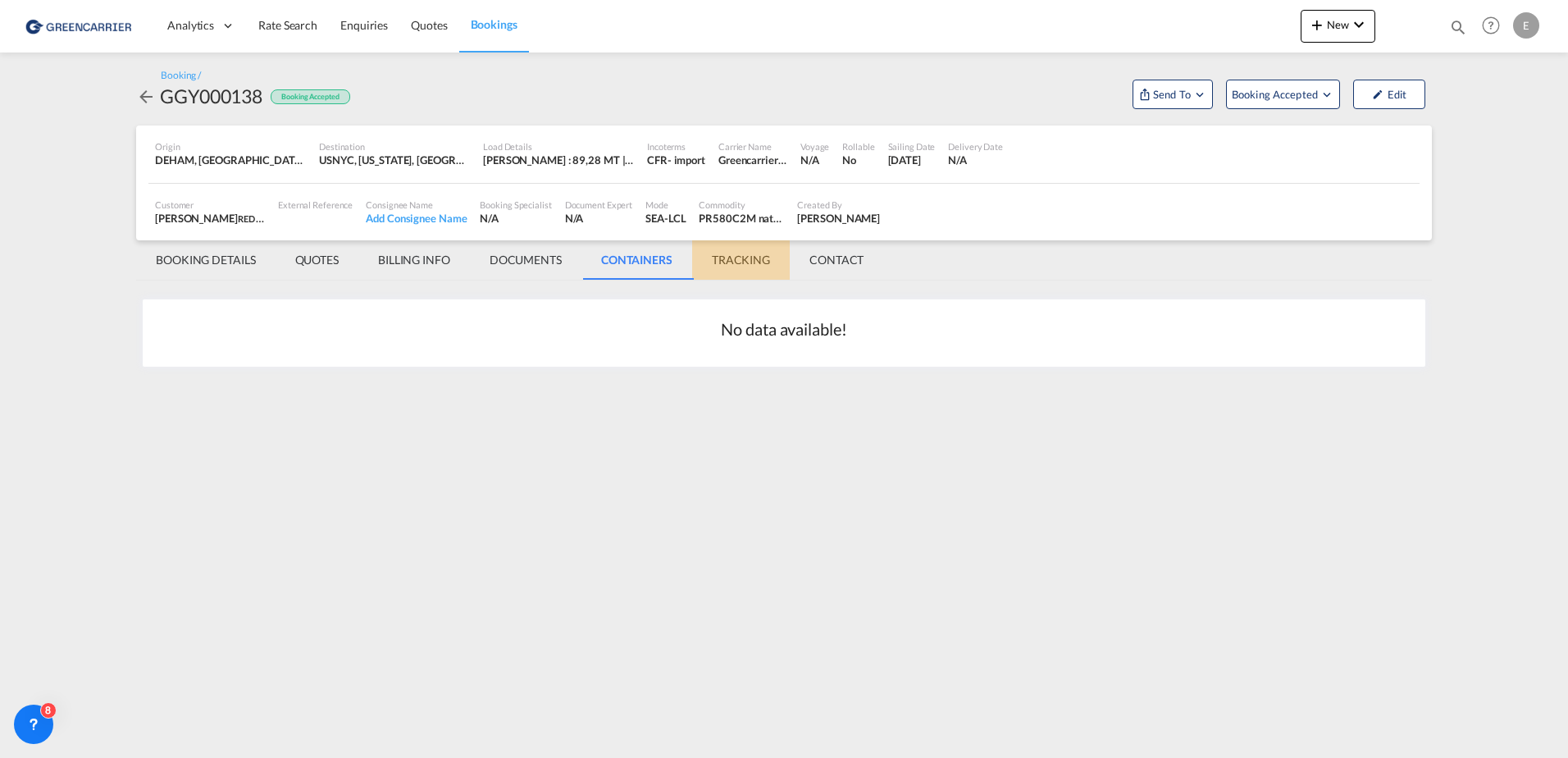
click at [748, 268] on md-tab-item "TRACKING" at bounding box center [740, 260] width 98 height 39
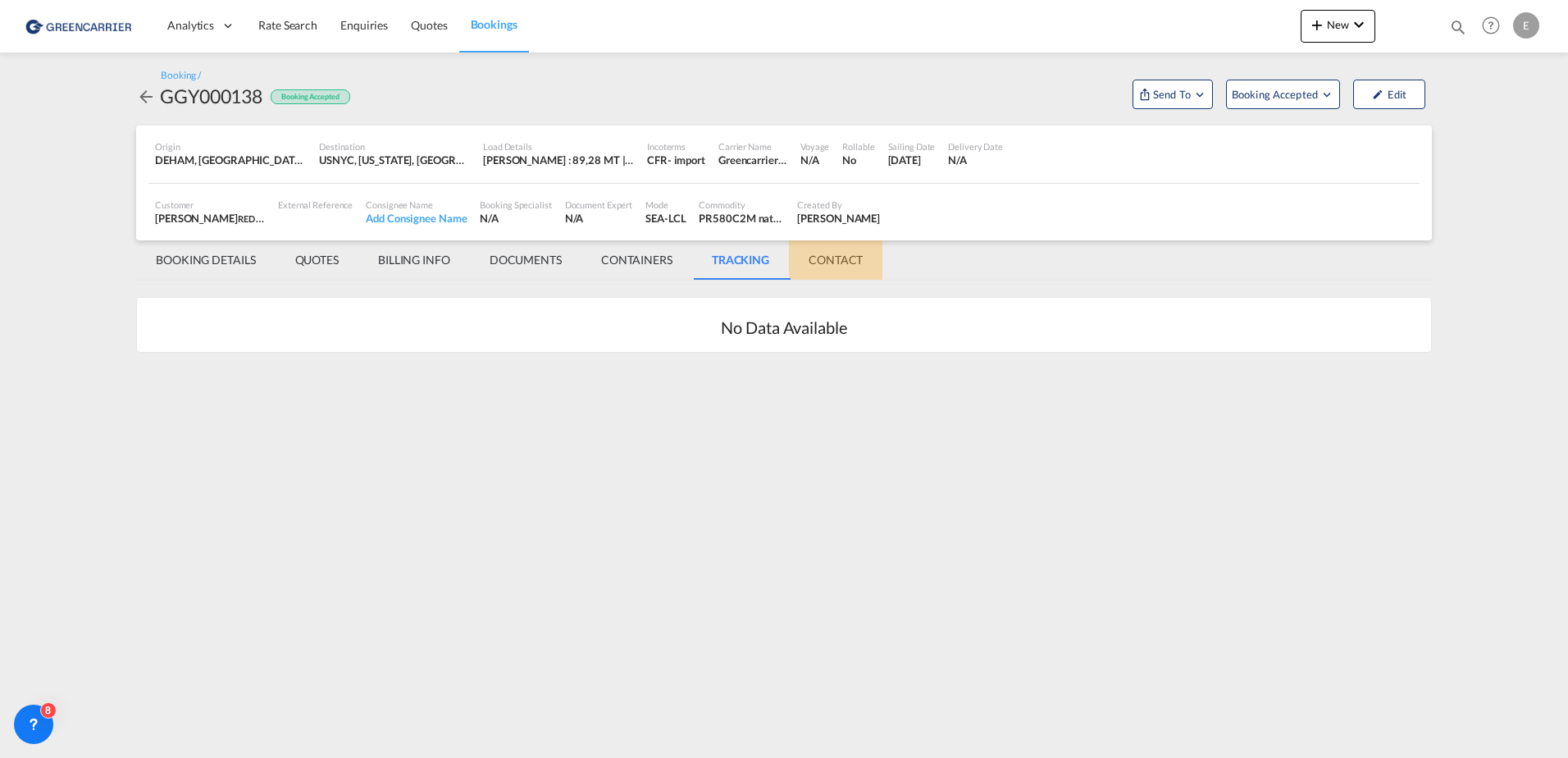
click at [847, 272] on md-tab-item "CONTACT" at bounding box center [835, 260] width 93 height 39
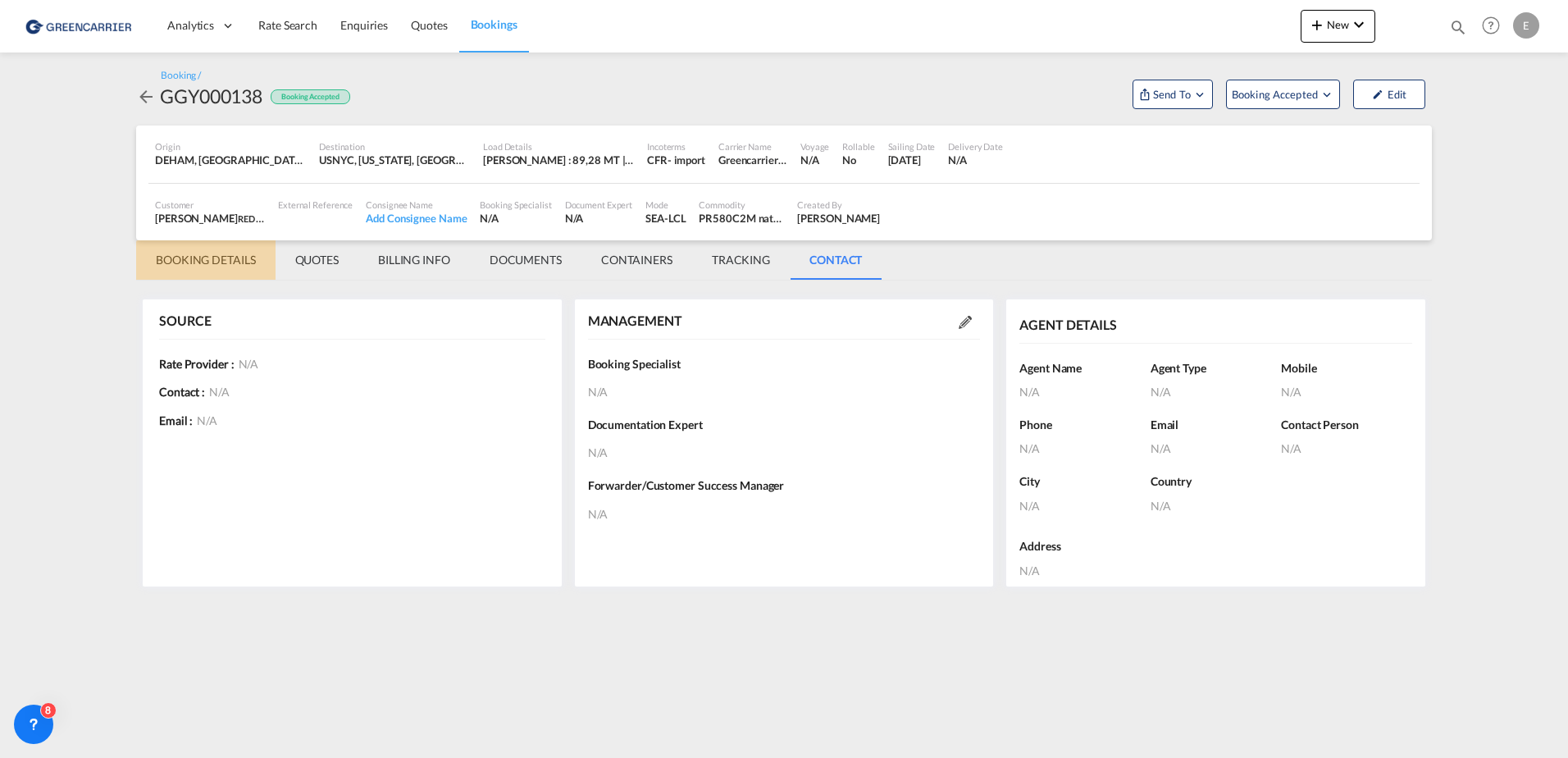
click at [182, 258] on md-tab-item "BOOKING DETAILS" at bounding box center [206, 260] width 140 height 39
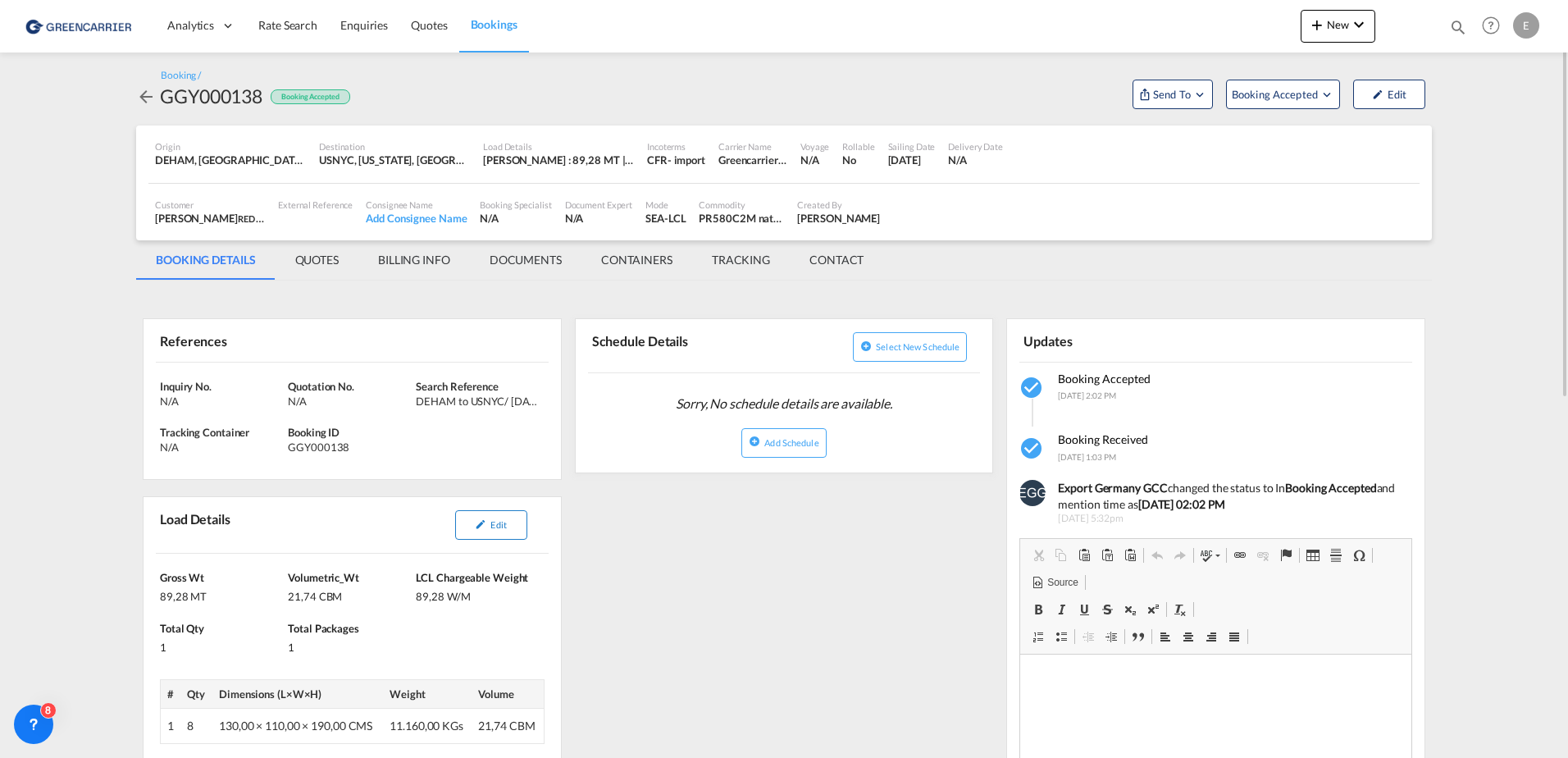
click at [486, 523] on button "Edit" at bounding box center [491, 525] width 72 height 30
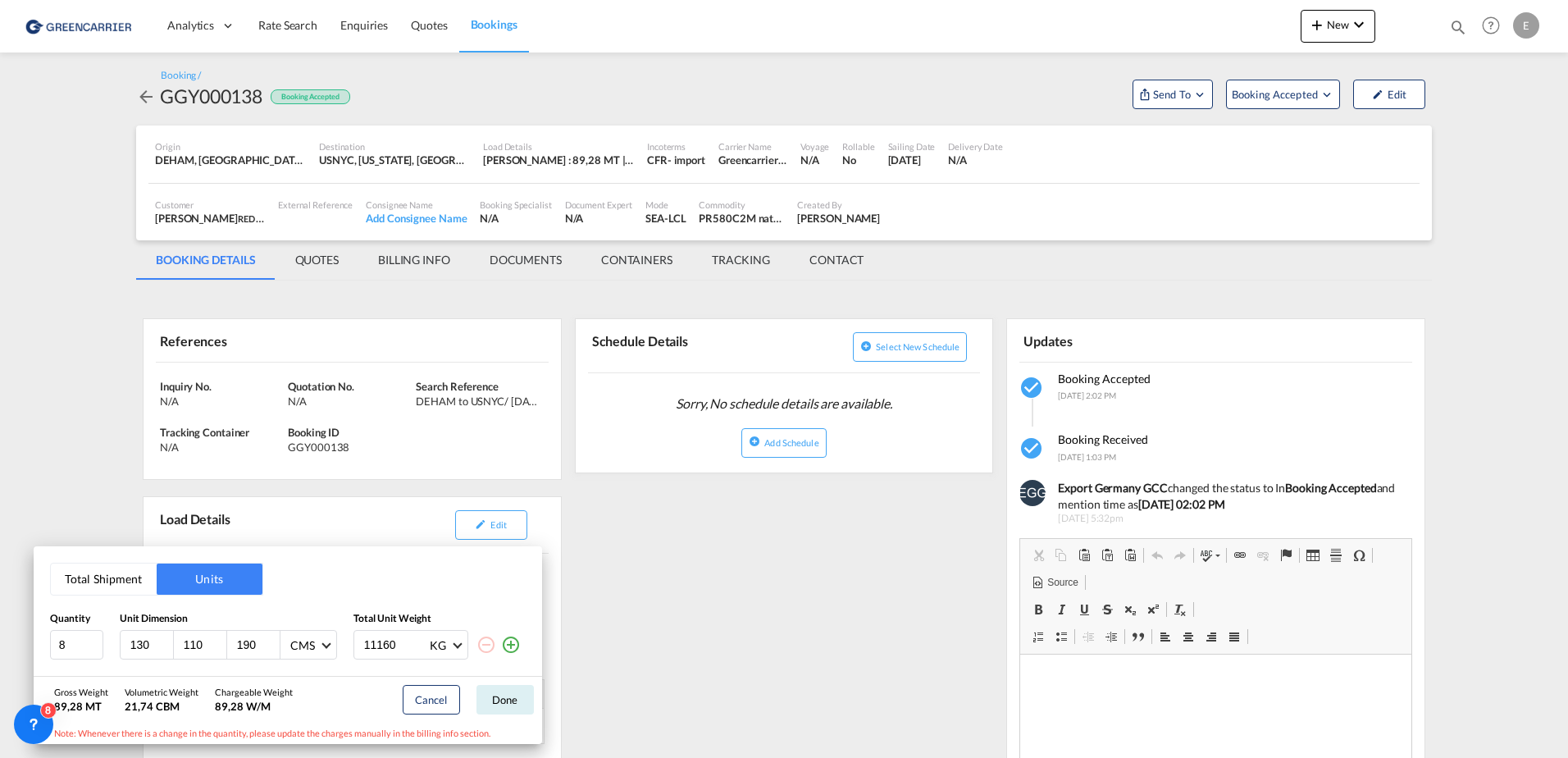
click at [128, 578] on button "Total Shipment" at bounding box center [104, 578] width 106 height 31
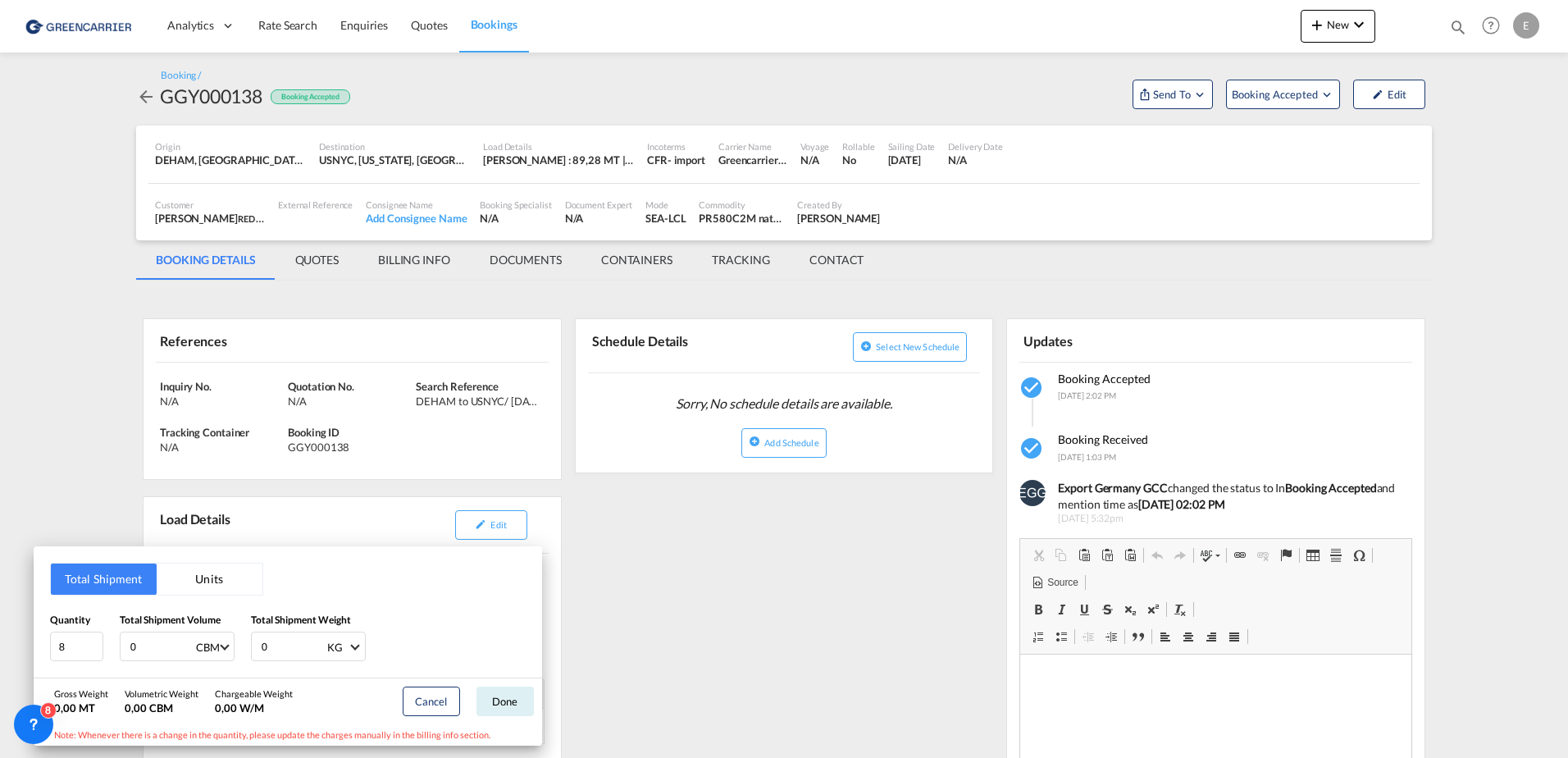
click at [191, 580] on button "Units" at bounding box center [210, 578] width 106 height 31
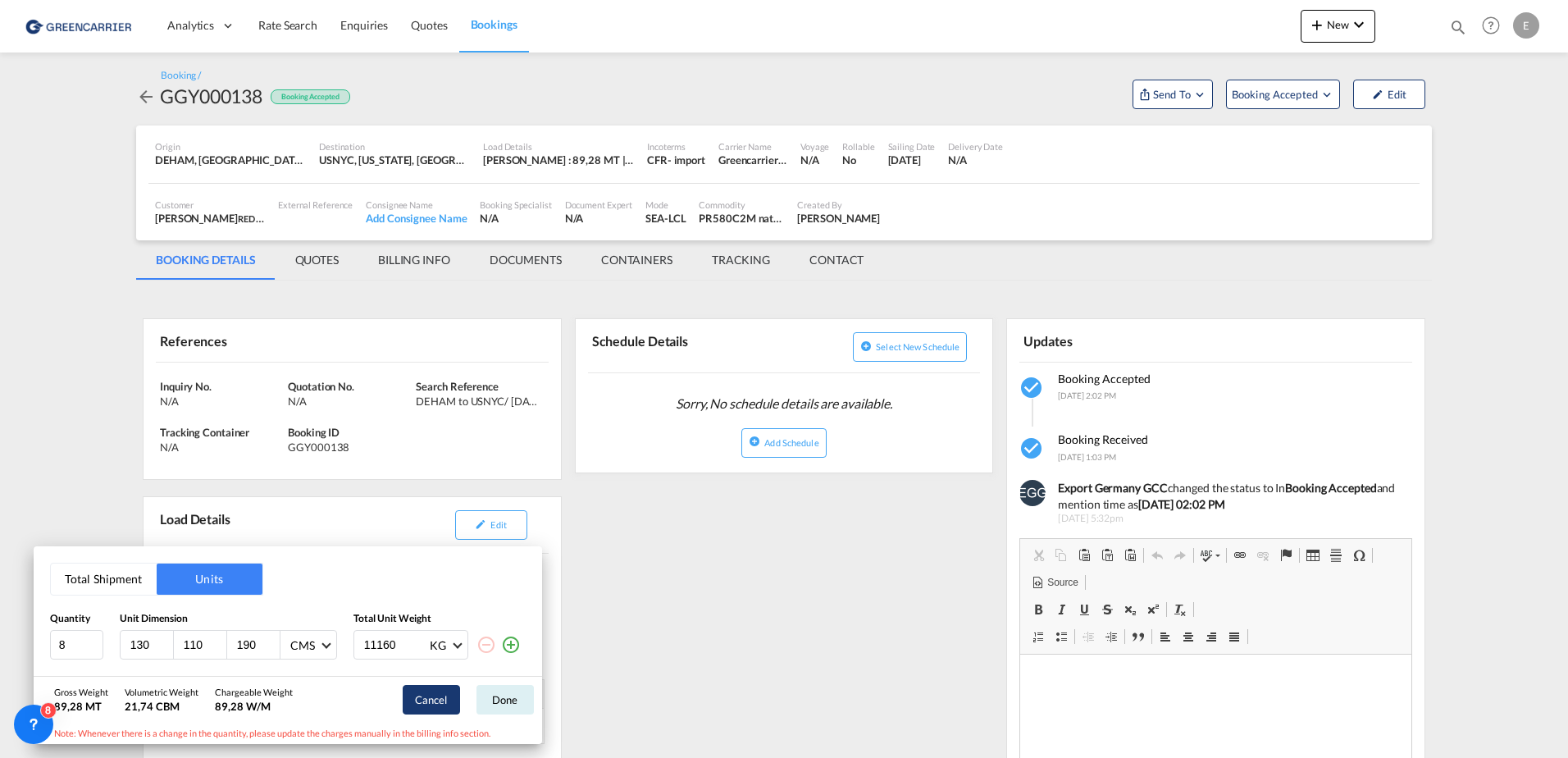
click at [429, 704] on button "Cancel" at bounding box center [431, 699] width 58 height 30
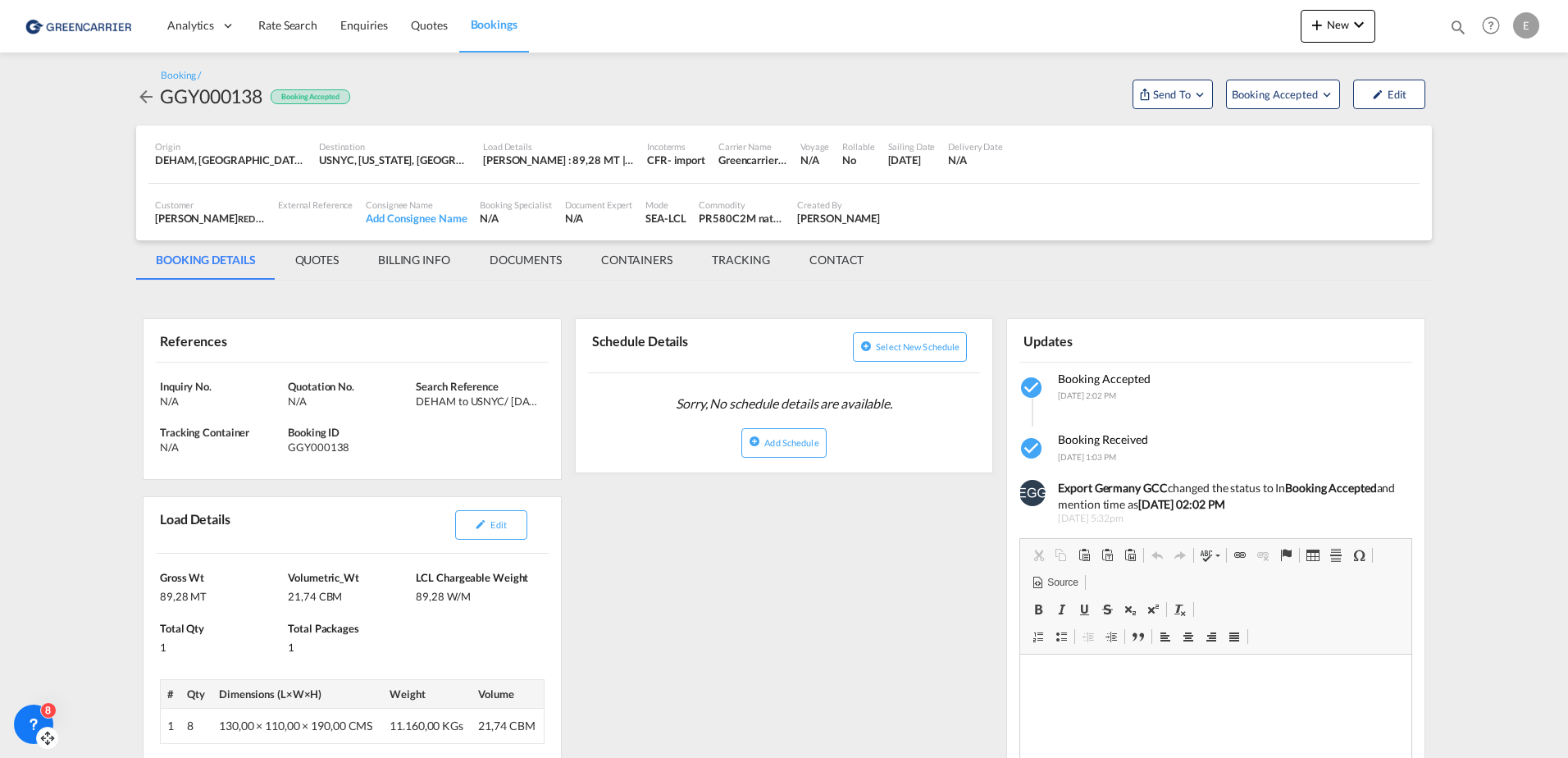
click at [38, 713] on div "8" at bounding box center [34, 724] width 39 height 39
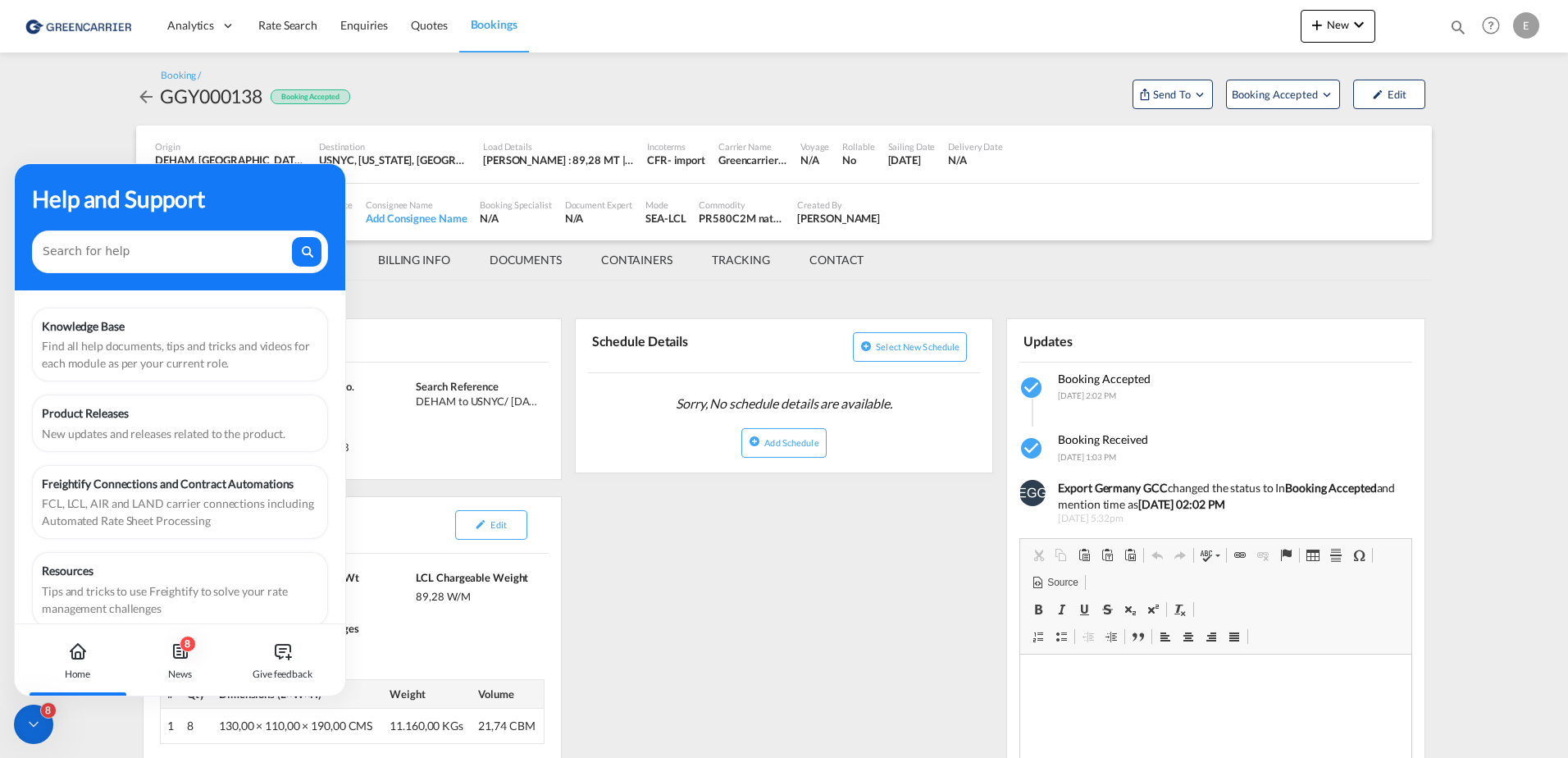
click at [17, 725] on div "8" at bounding box center [34, 724] width 39 height 39
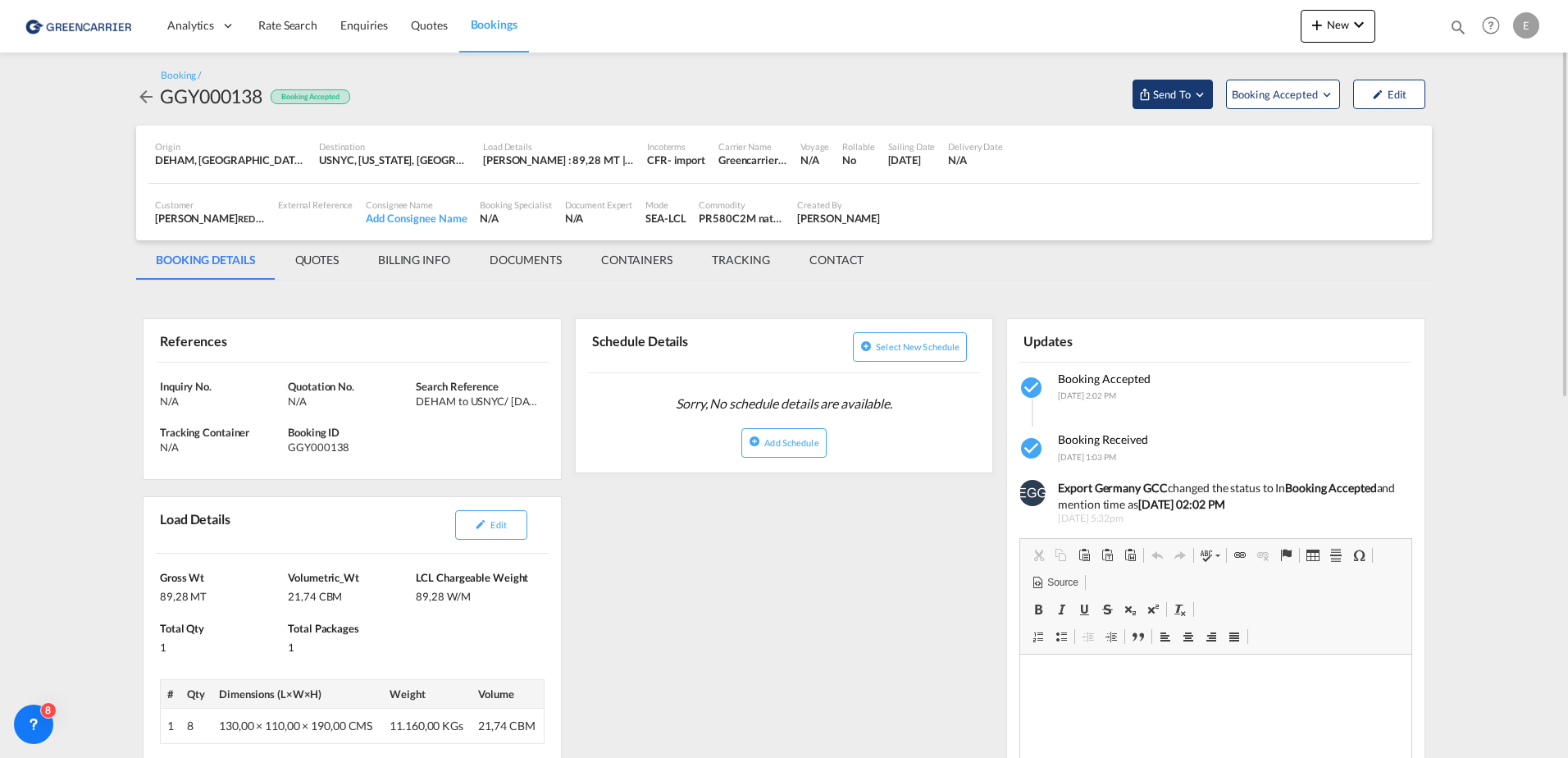
click at [1165, 89] on span "Send To" at bounding box center [1171, 94] width 41 height 17
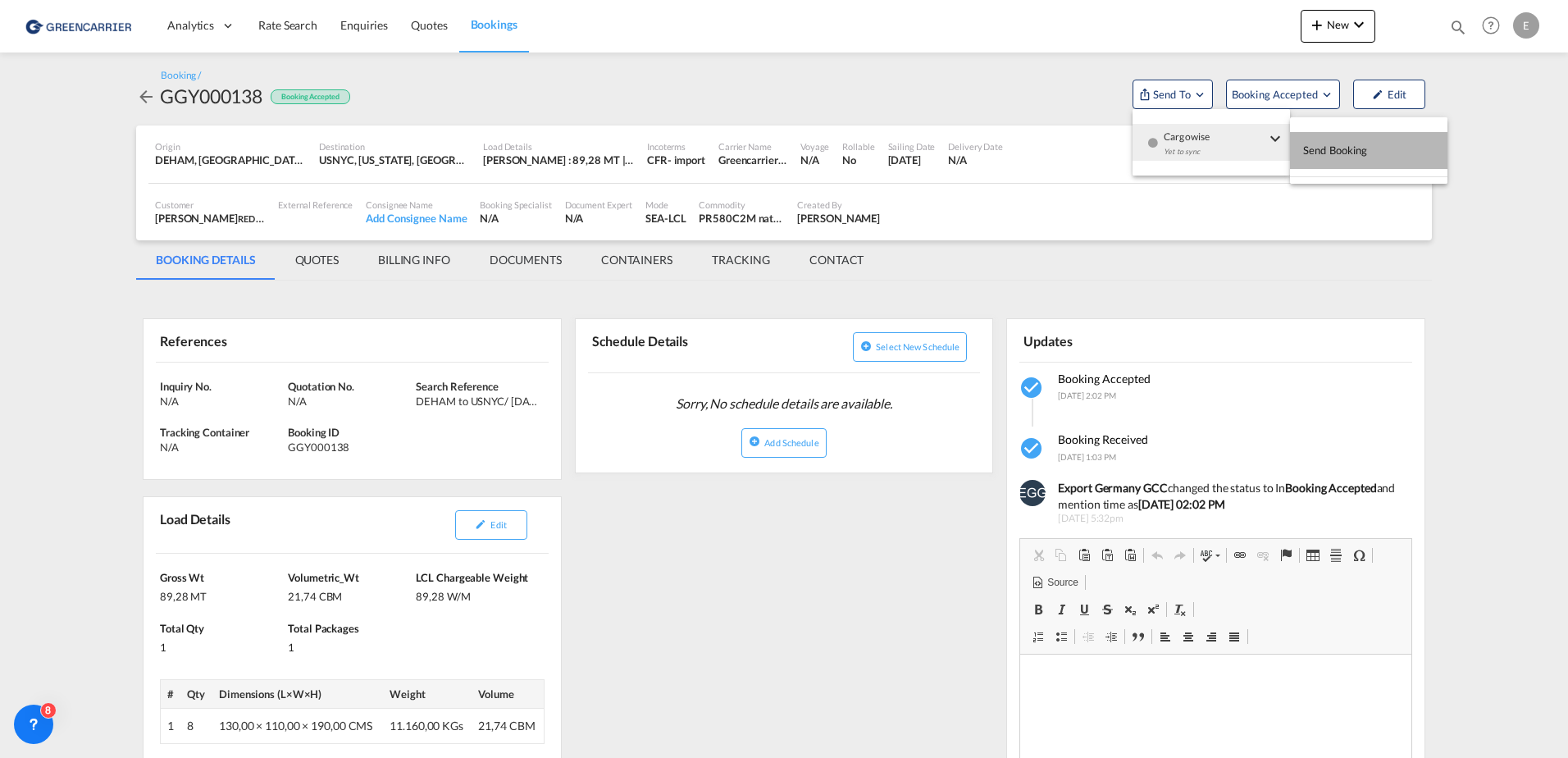
click at [1337, 154] on span "Send Booking" at bounding box center [1335, 150] width 65 height 26
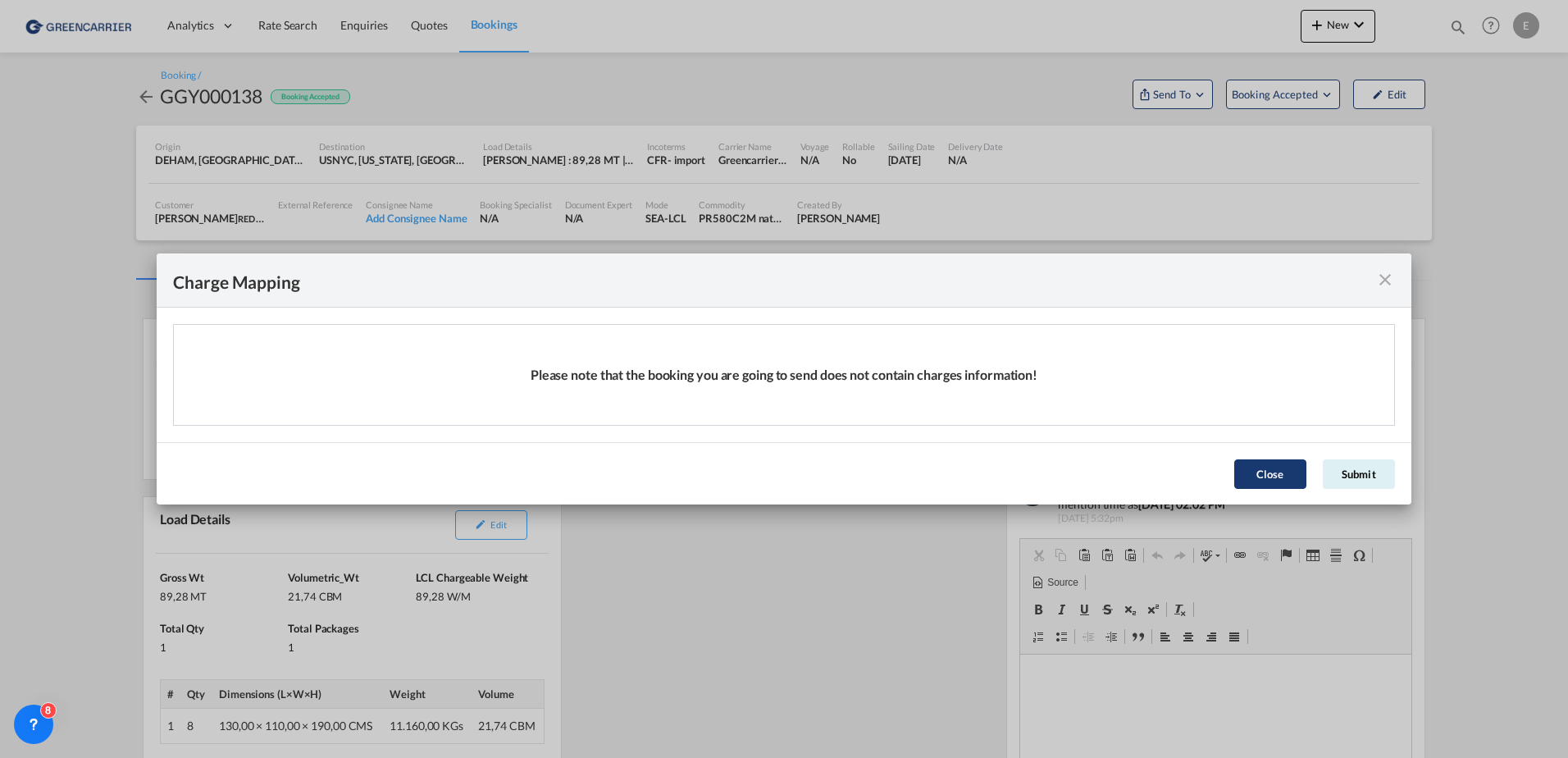
click at [1253, 480] on button "Close" at bounding box center [1269, 474] width 72 height 30
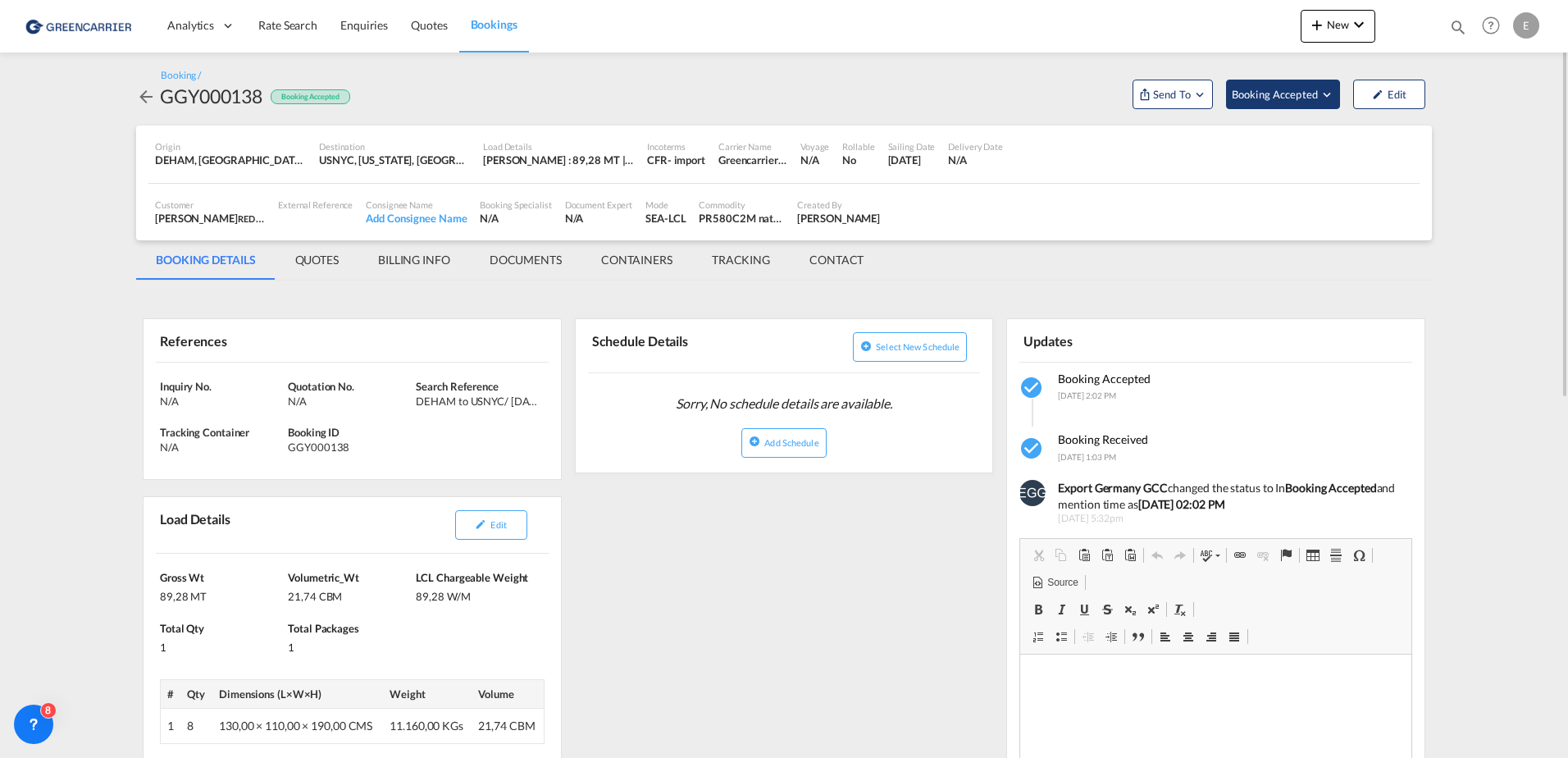
click at [1308, 91] on span "Booking Accepted" at bounding box center [1276, 94] width 88 height 17
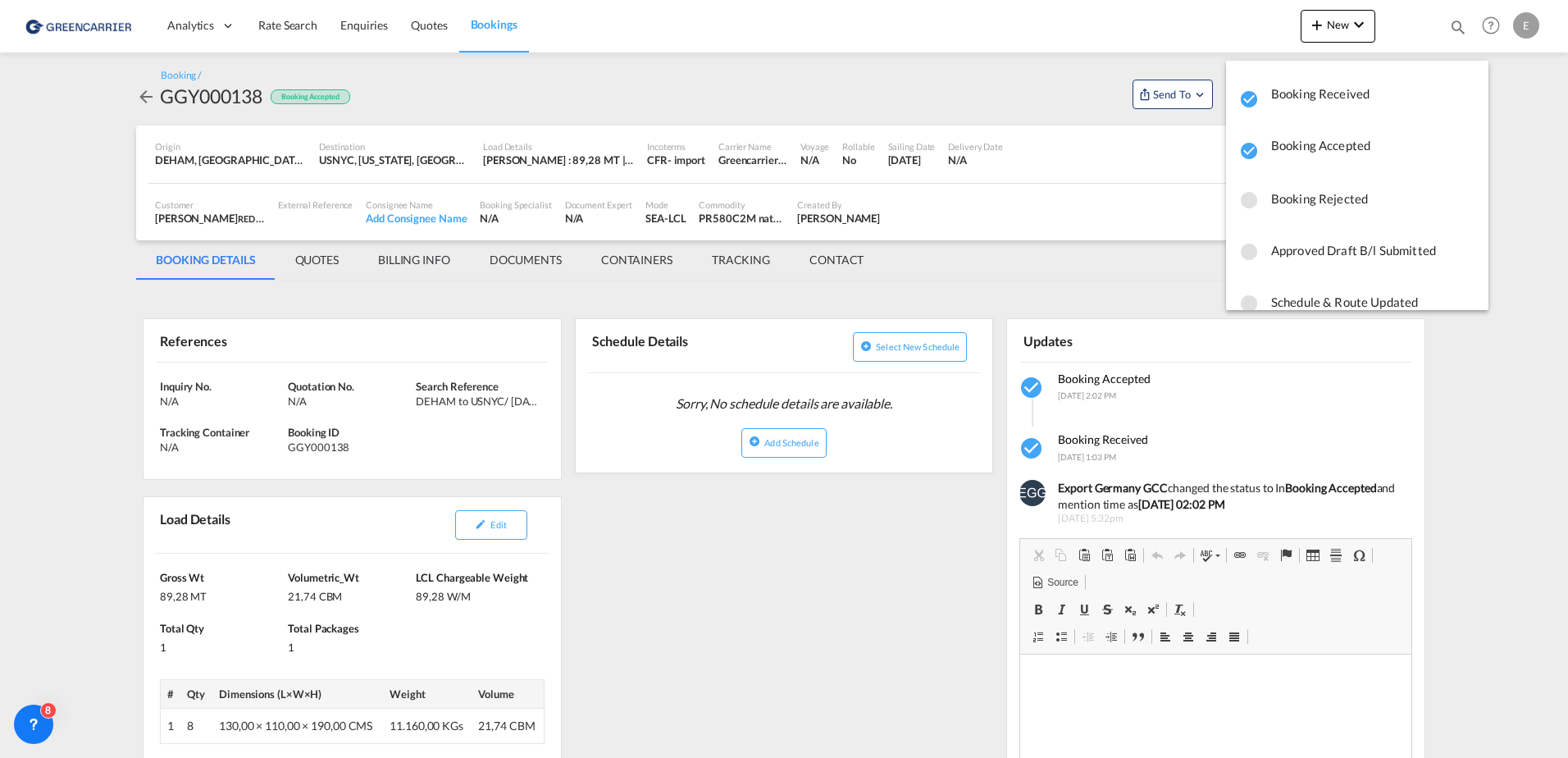
click at [1306, 128] on button "Booking Accepted" at bounding box center [1358, 147] width 263 height 39
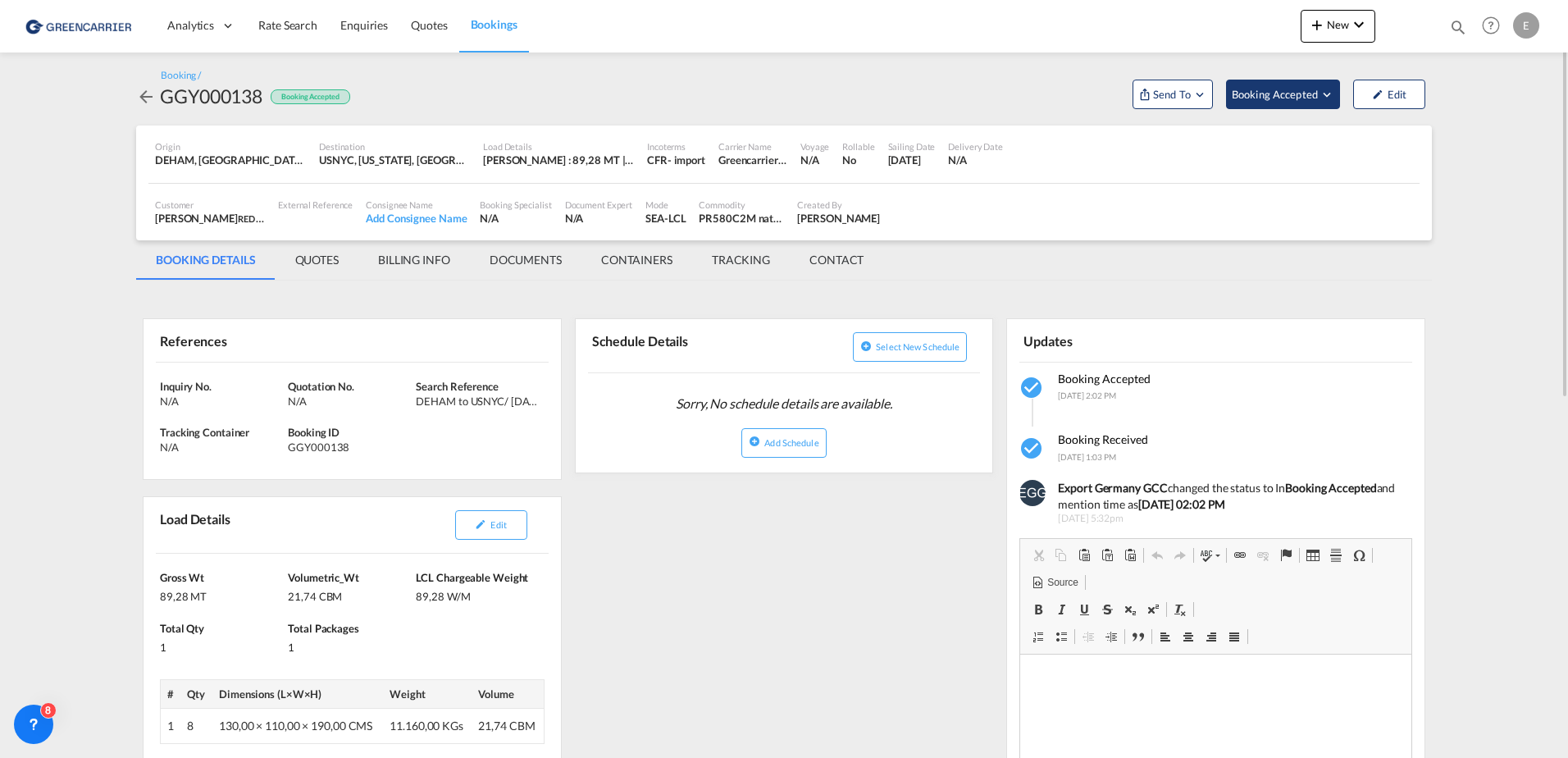
click at [1309, 94] on span "Booking Accepted" at bounding box center [1276, 94] width 88 height 17
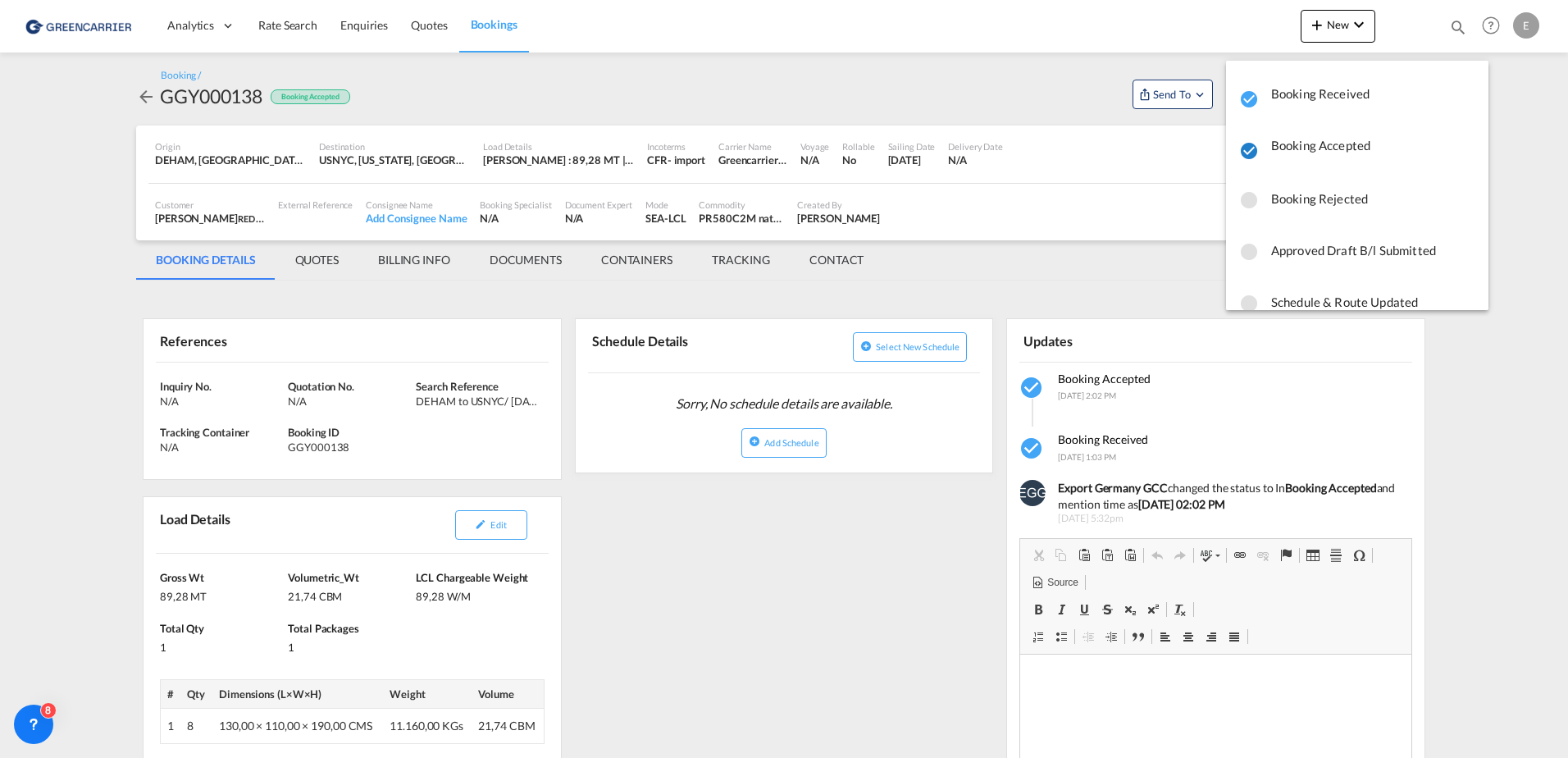
click at [1250, 150] on md-icon "icon-checkbox-marked-circle" at bounding box center [1249, 150] width 20 height 20
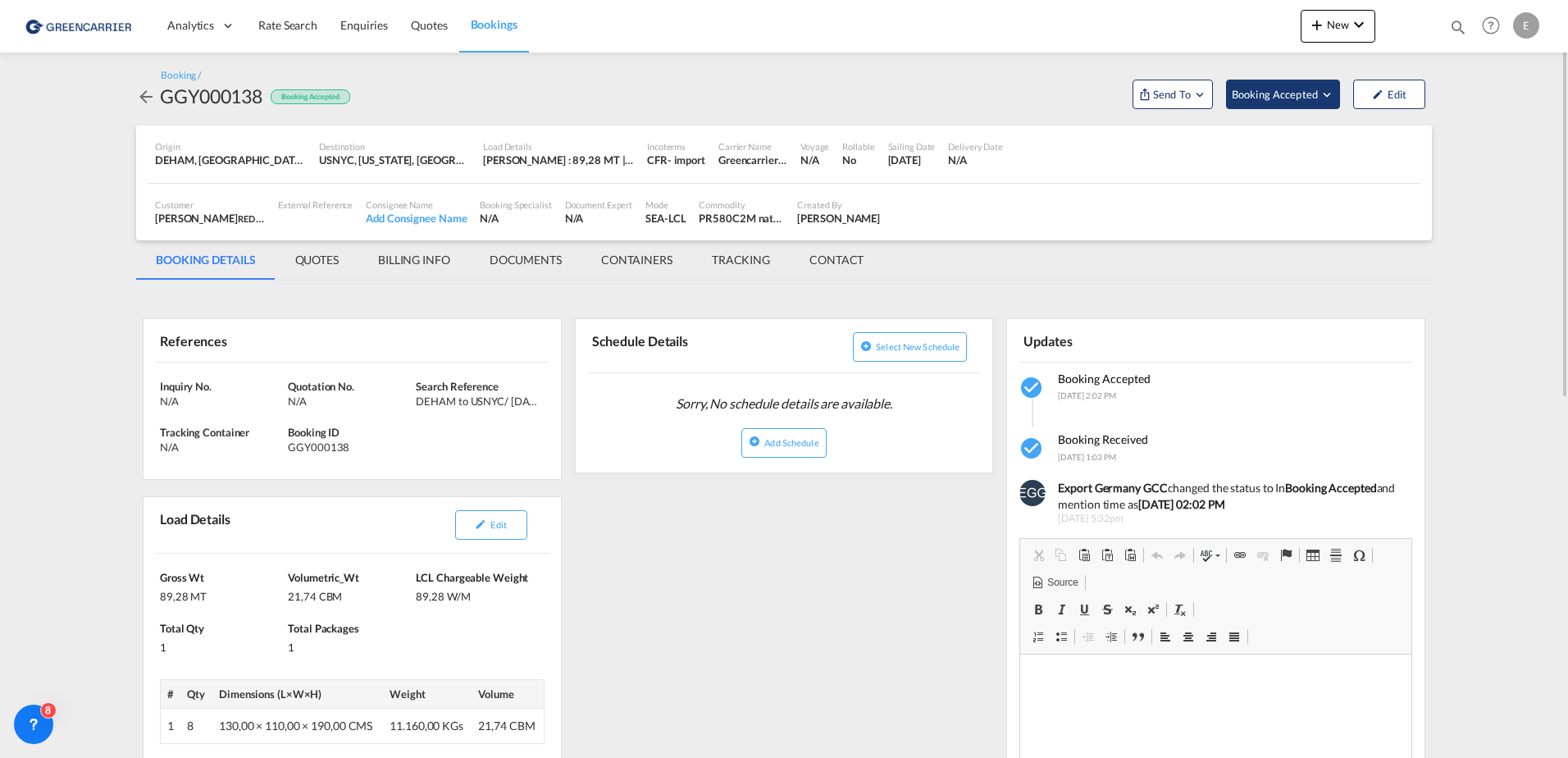
click at [1281, 93] on span "Booking Accepted" at bounding box center [1276, 94] width 88 height 17
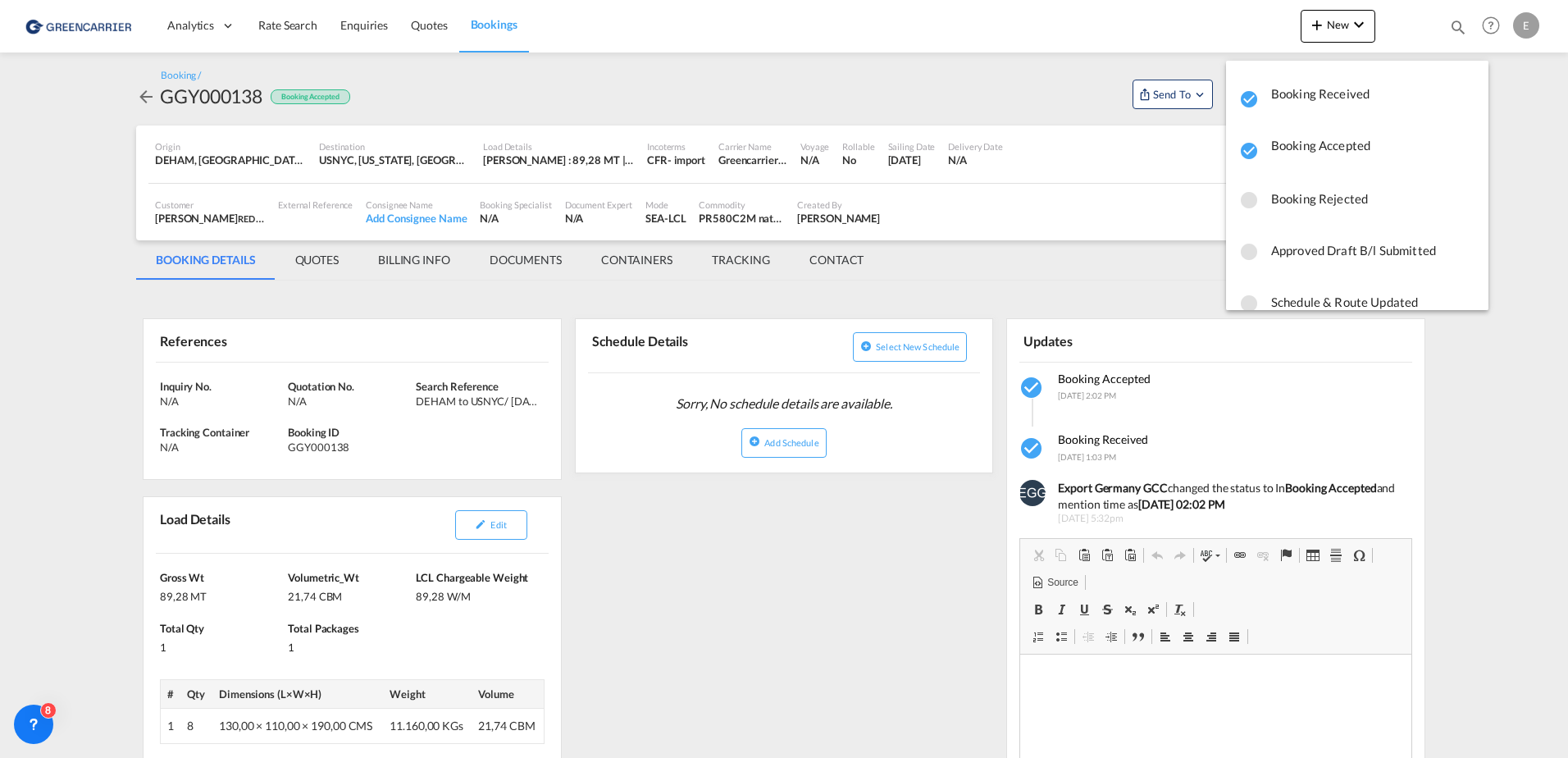
scroll to position [1, 0]
click at [1199, 93] on md-backdrop at bounding box center [784, 379] width 1568 height 758
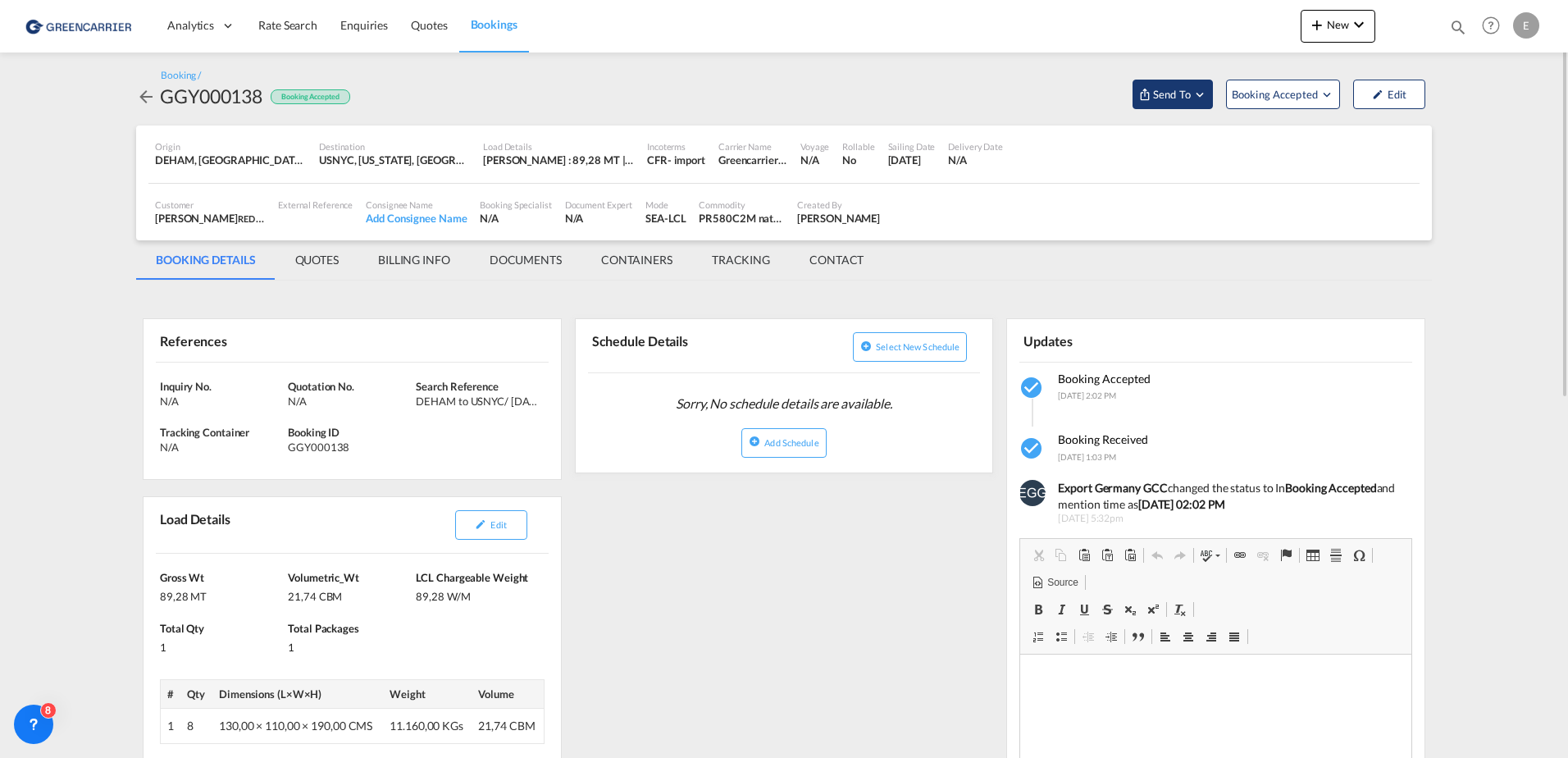
click at [1203, 95] on md-icon "Open demo menu" at bounding box center [1199, 94] width 15 height 15
click at [1217, 139] on div "Yet to sync" at bounding box center [1214, 156] width 101 height 34
click at [1375, 178] on md-menu-content "Send Booking" at bounding box center [1368, 150] width 157 height 66
click at [1376, 159] on button "Send Booking" at bounding box center [1368, 151] width 157 height 37
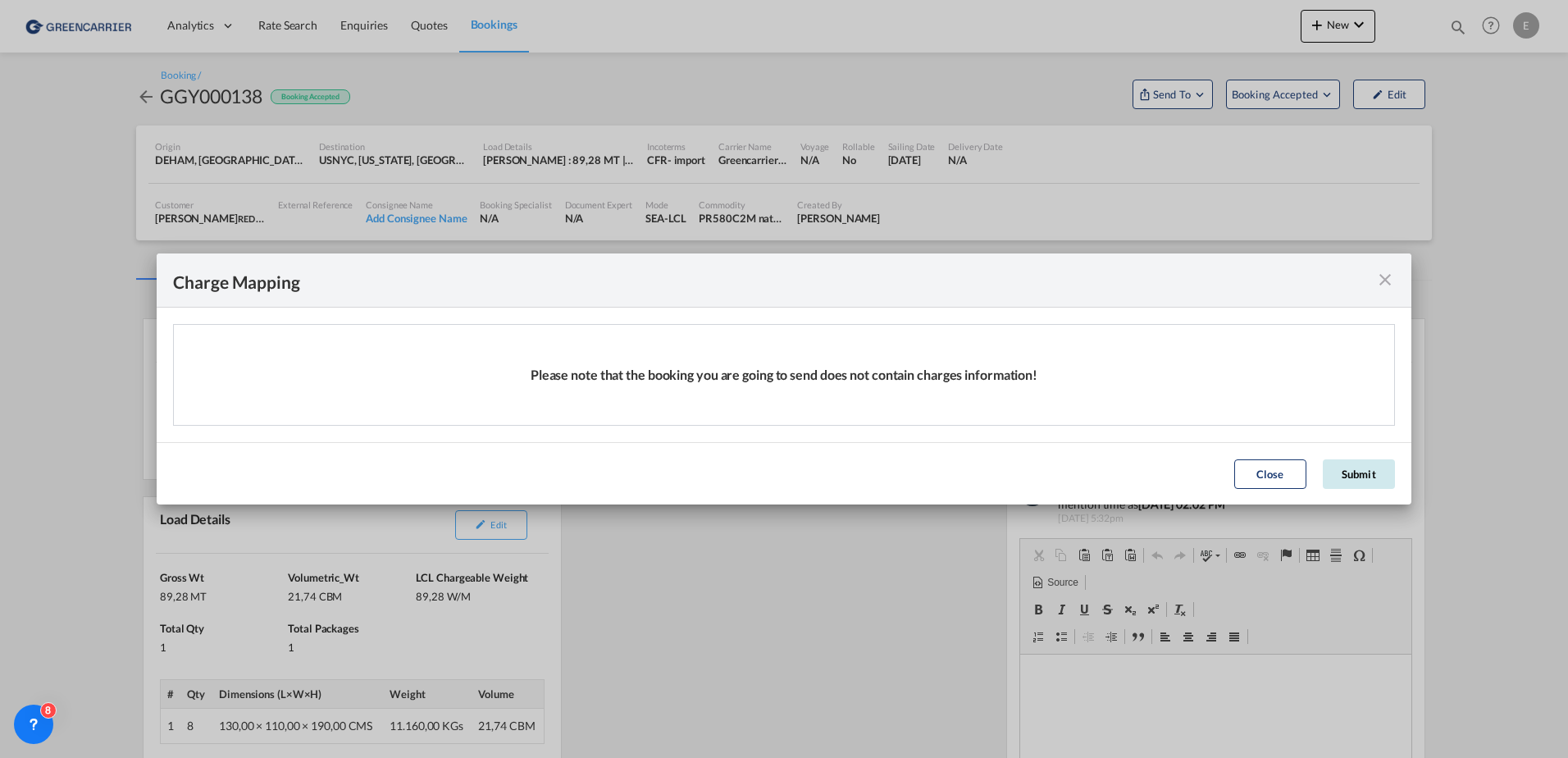
click at [1352, 464] on button "Submit" at bounding box center [1358, 474] width 72 height 30
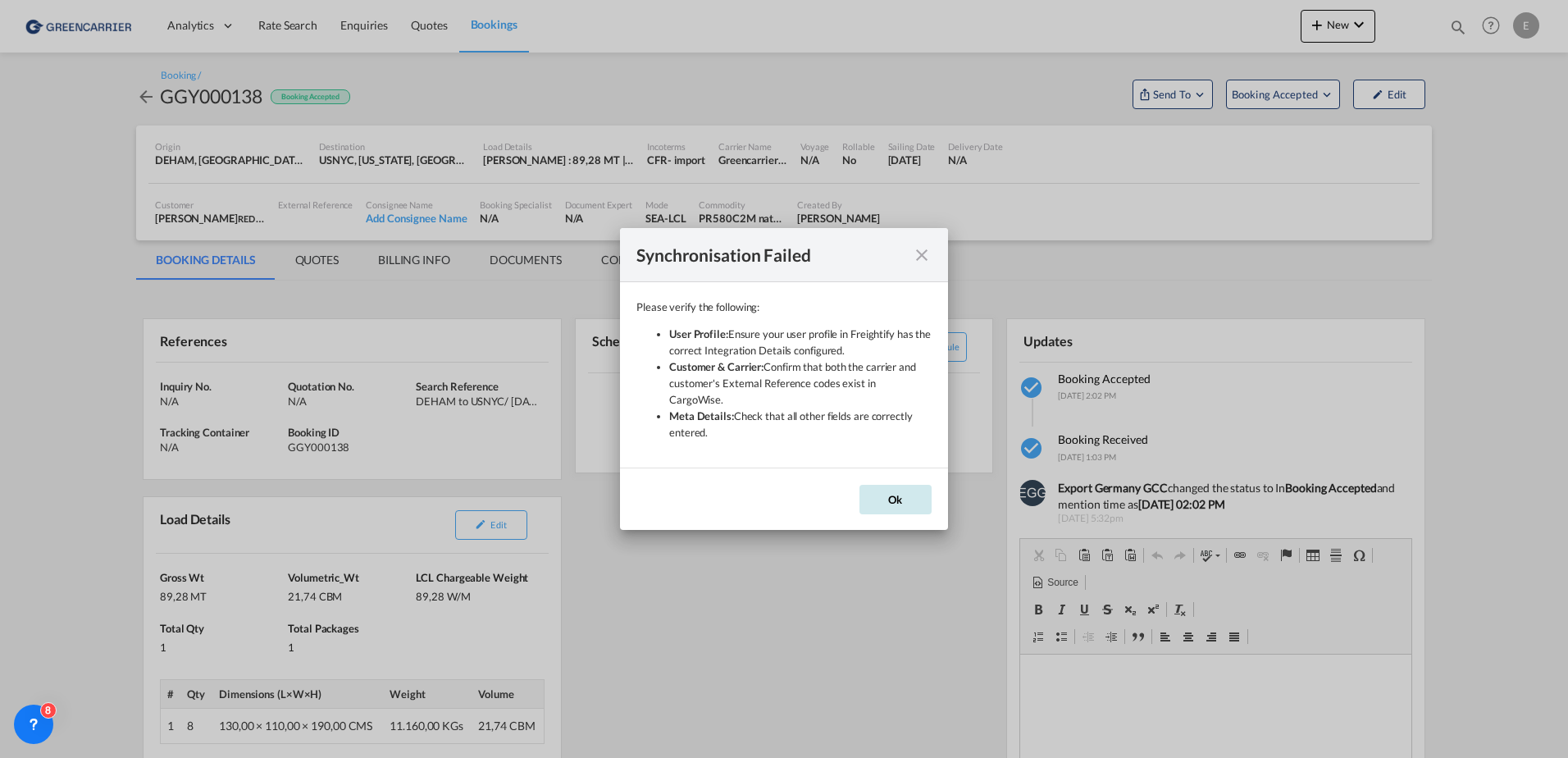
click at [899, 498] on button "Ok" at bounding box center [895, 499] width 72 height 30
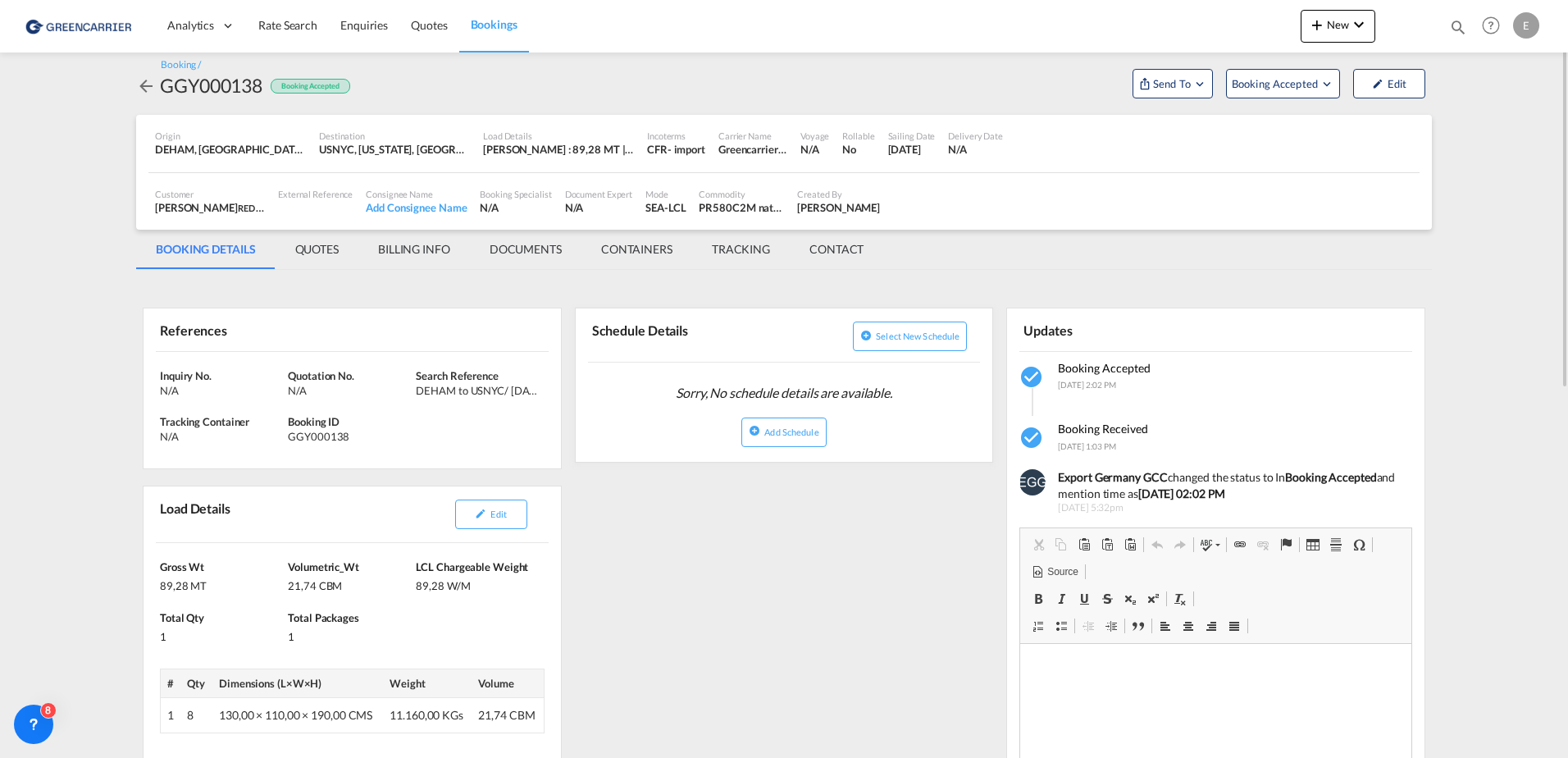
scroll to position [0, 0]
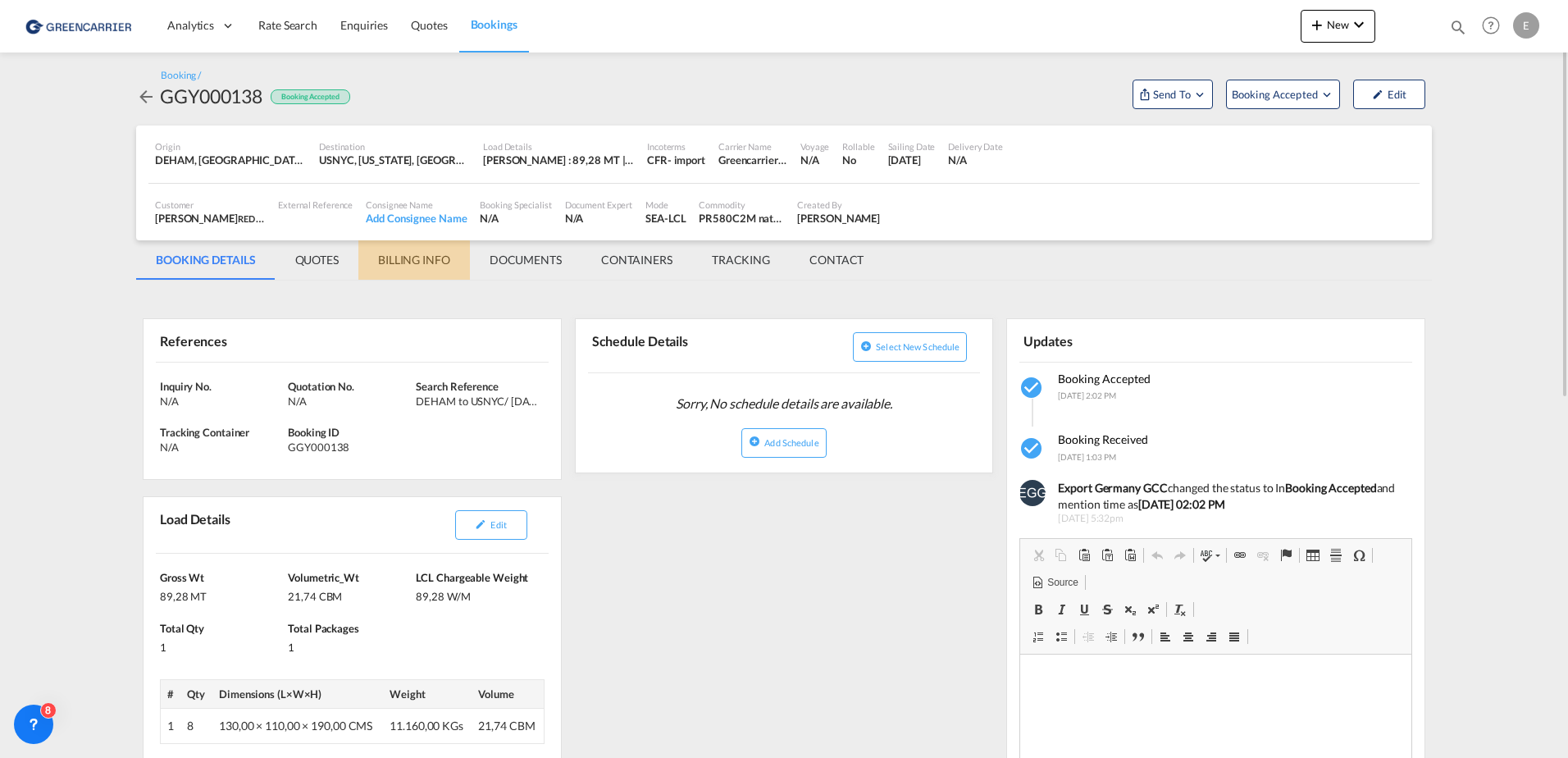
click at [410, 264] on md-tab-item "BILLING INFO" at bounding box center [414, 260] width 112 height 39
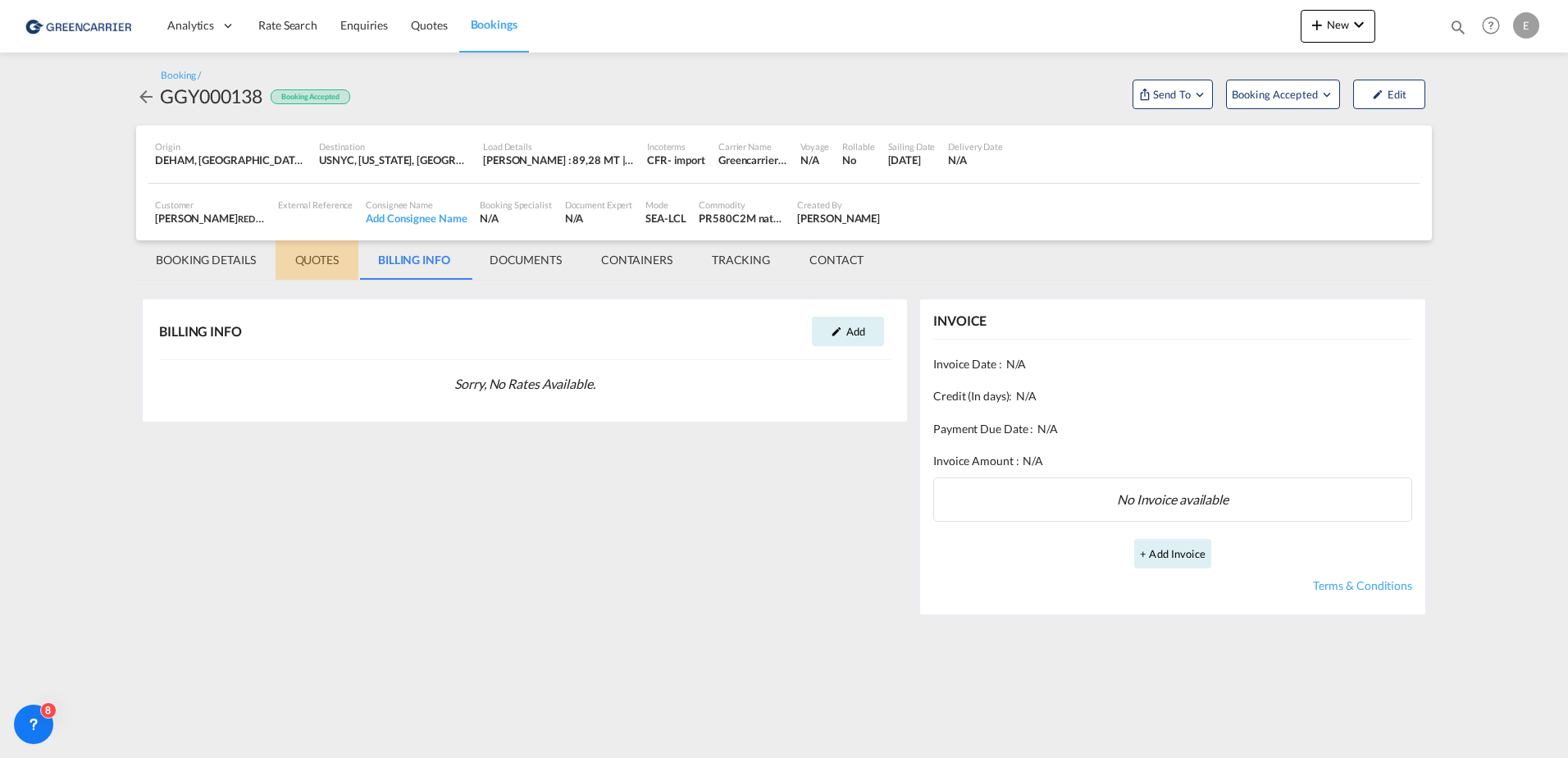
click at [339, 253] on md-tab-item "QUOTES" at bounding box center [317, 260] width 83 height 39
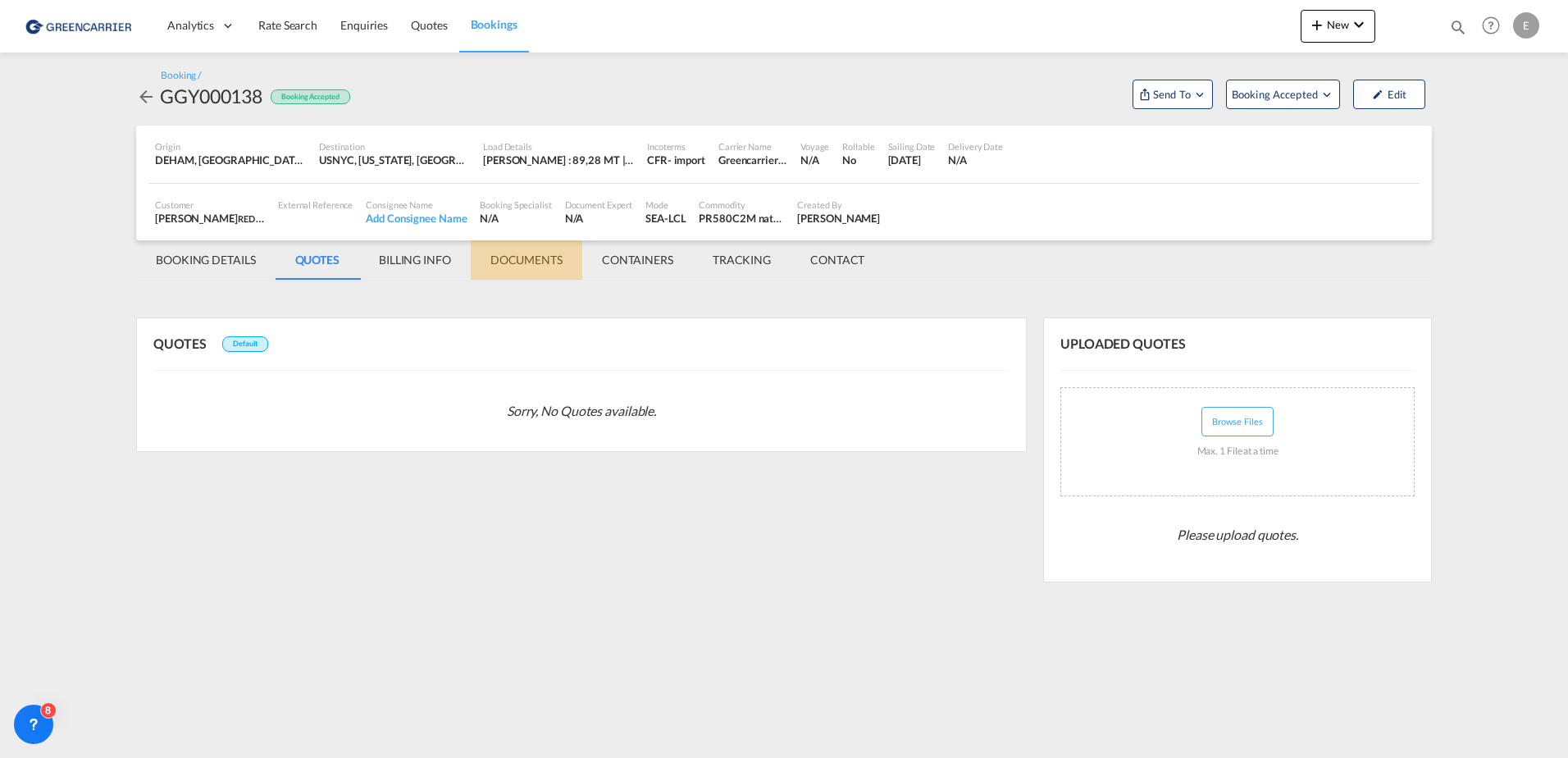
click at [548, 265] on md-tab-item "DOCUMENTS" at bounding box center [527, 260] width 112 height 39
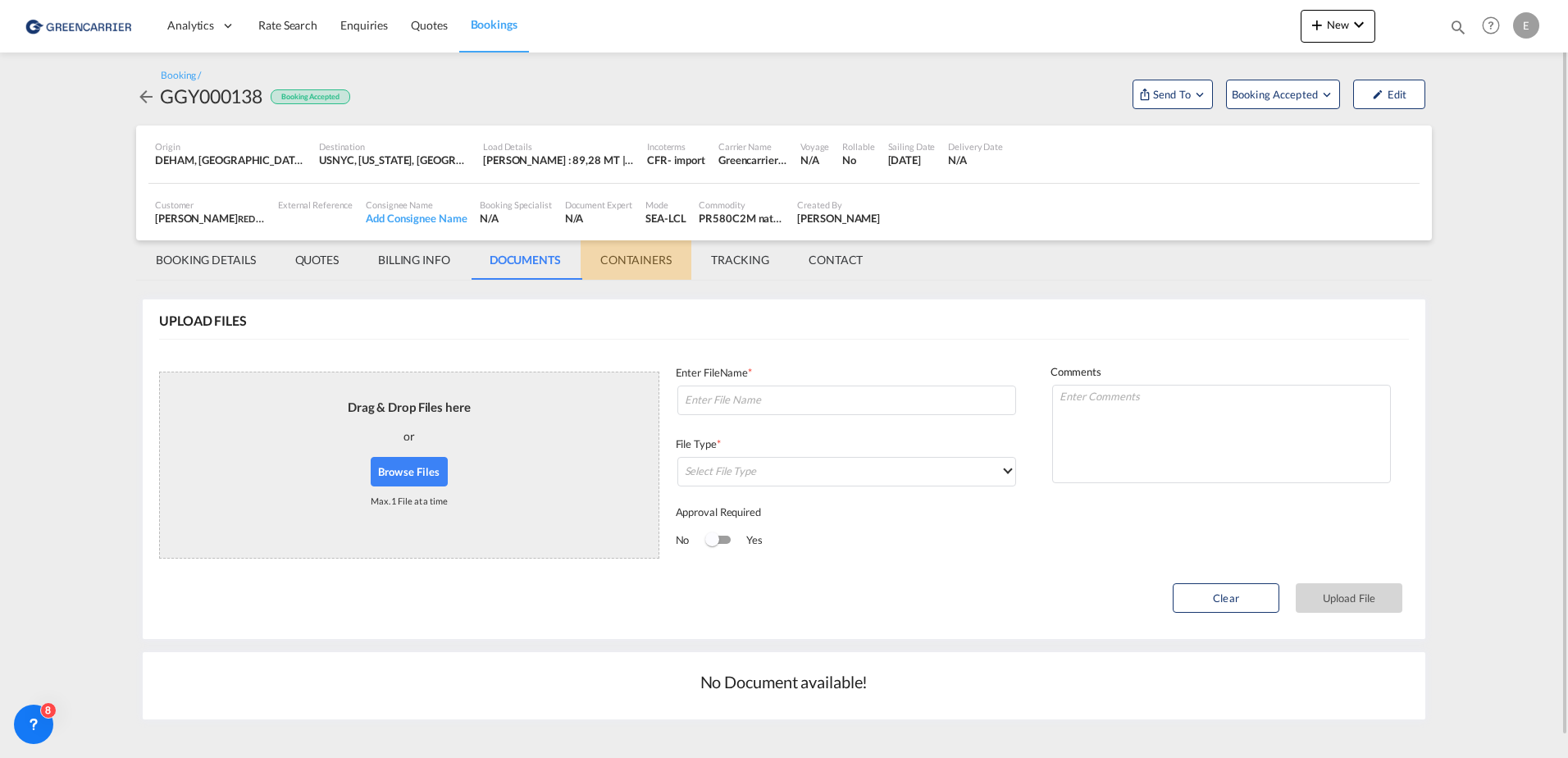
click at [621, 256] on md-tab-item "CONTAINERS" at bounding box center [636, 260] width 111 height 39
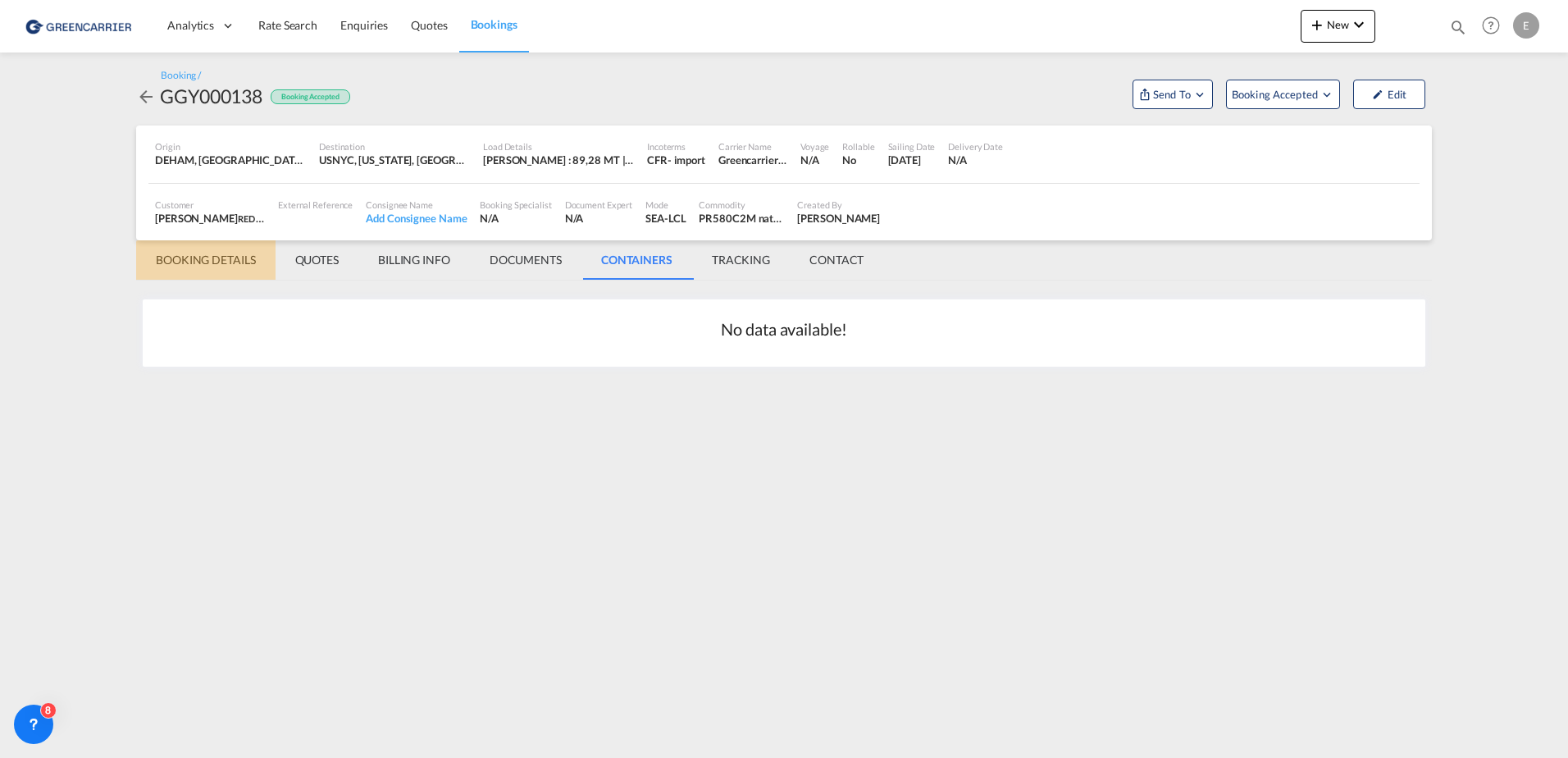
click at [189, 254] on md-tab-item "BOOKING DETAILS" at bounding box center [206, 260] width 140 height 39
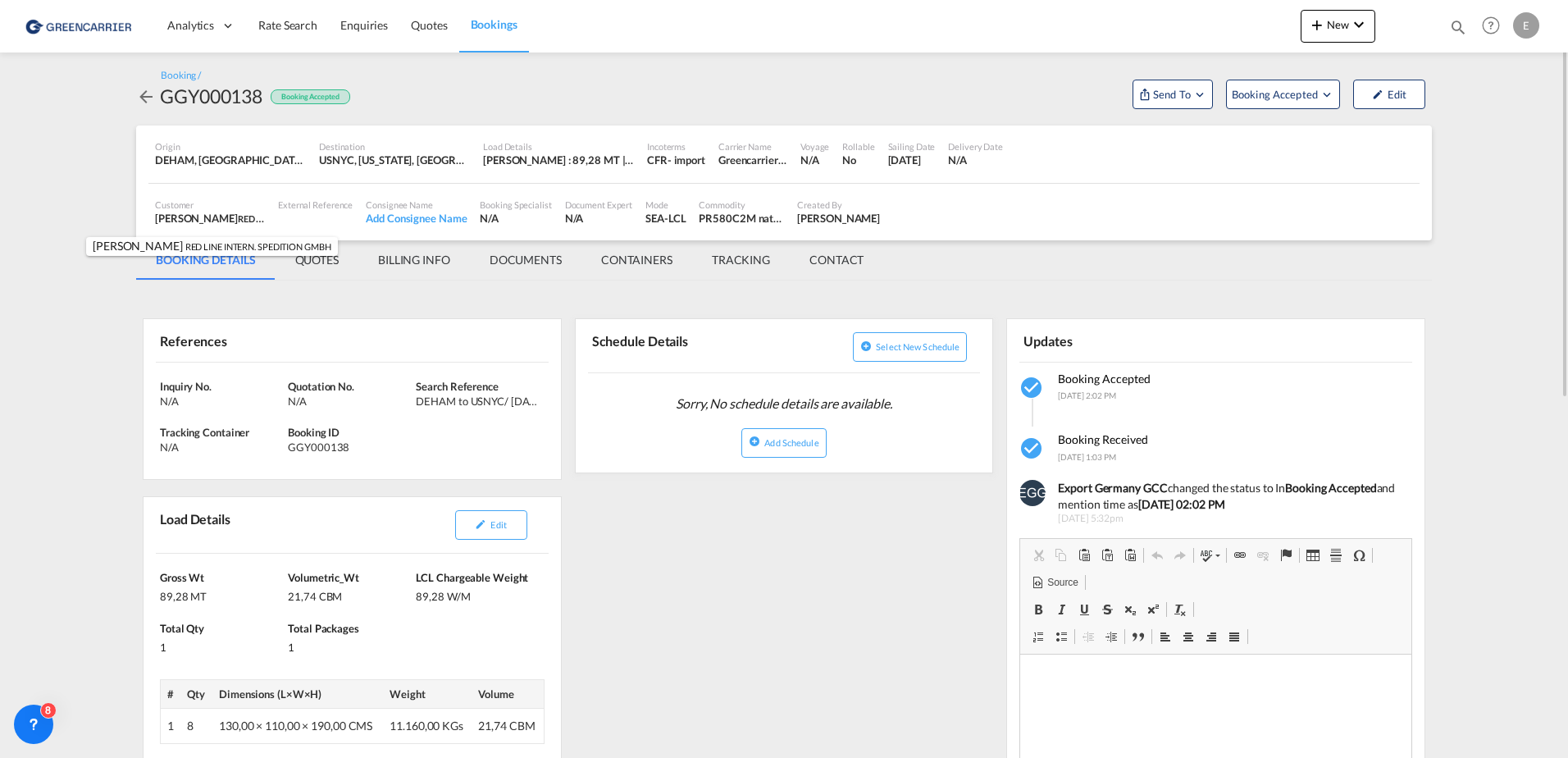
click at [196, 212] on div "[PERSON_NAME] RED LINE INTERN. SPEDITION GMBH , +-1 more" at bounding box center [210, 218] width 110 height 15
click at [1319, 96] on md-icon "Open demo menu" at bounding box center [1327, 93] width 15 height 15
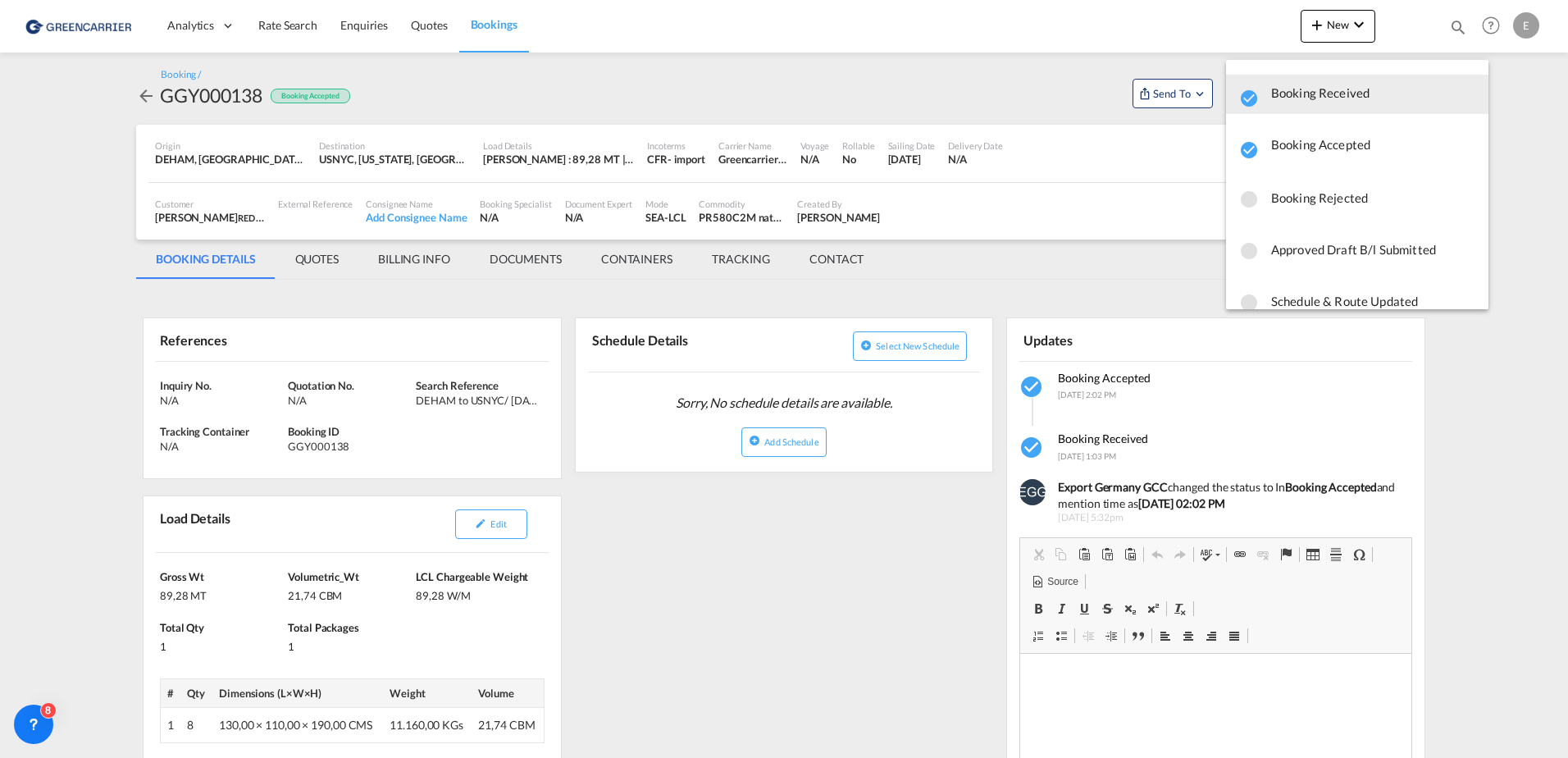
click at [1070, 111] on md-backdrop at bounding box center [784, 379] width 1568 height 758
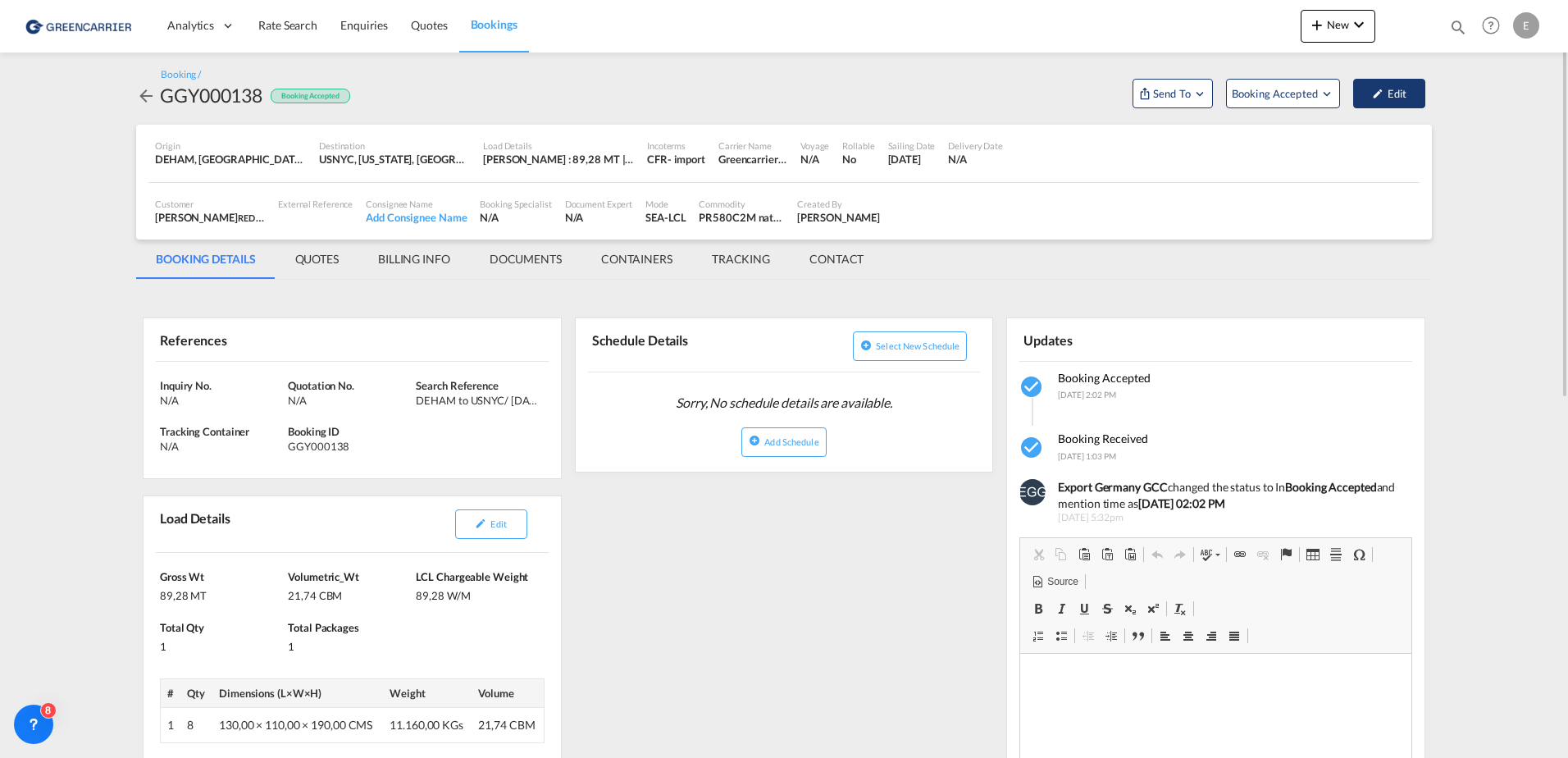
click at [1395, 91] on button "Edit" at bounding box center [1388, 94] width 72 height 30
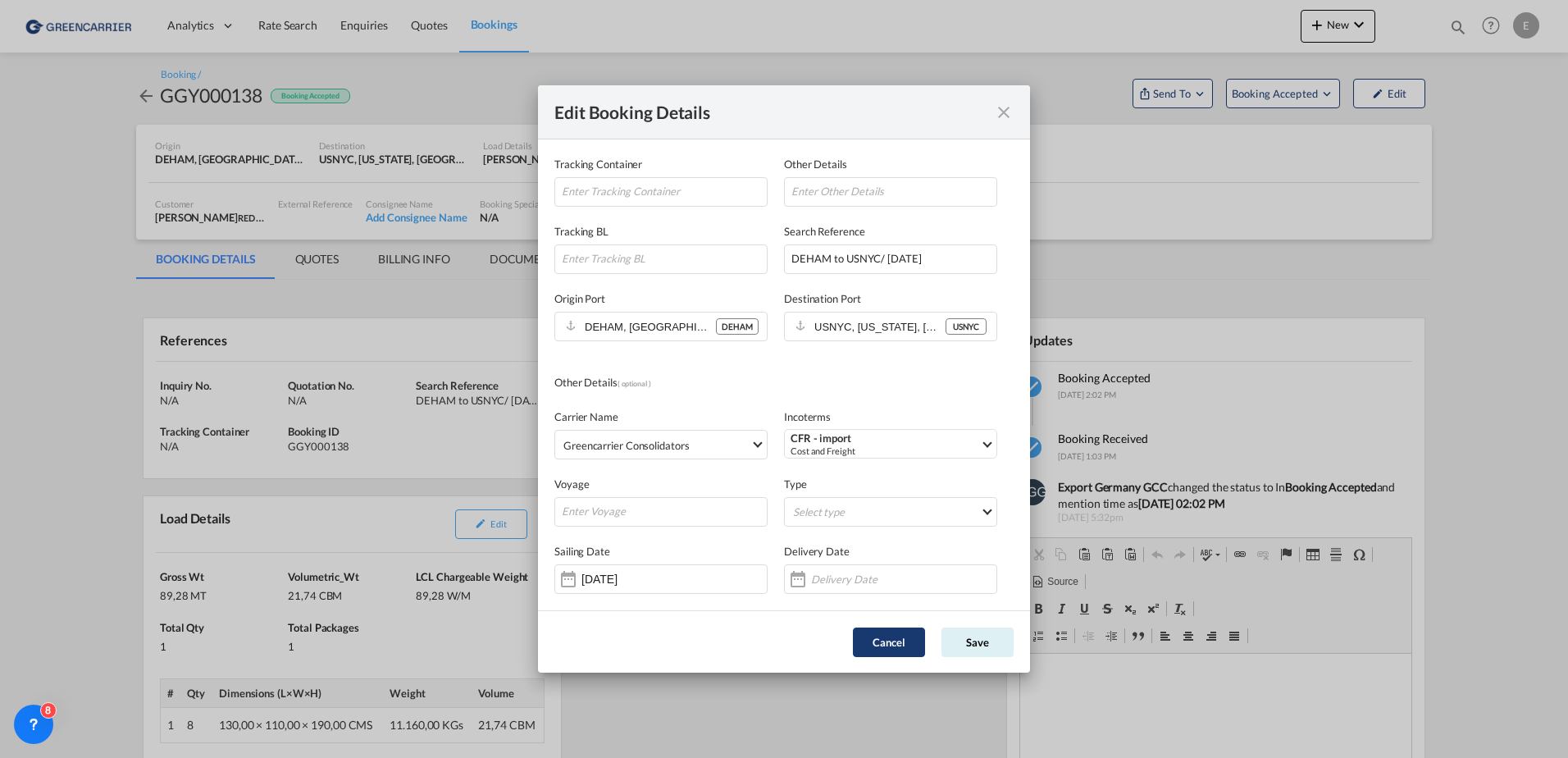
click at [900, 649] on button "Cancel" at bounding box center [888, 643] width 72 height 30
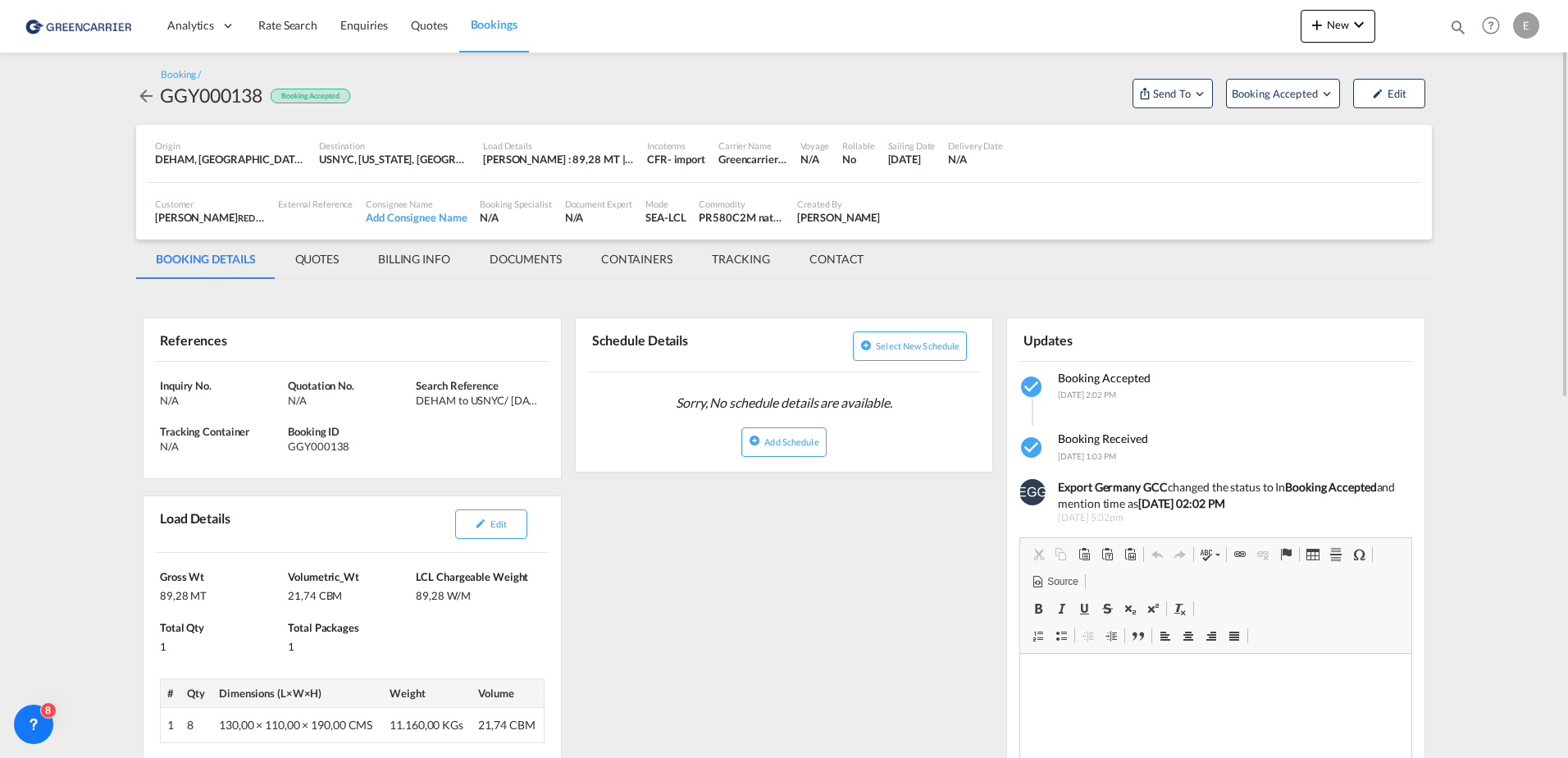
click at [313, 208] on div "External Reference" at bounding box center [316, 203] width 74 height 12
click at [1384, 96] on button "Edit" at bounding box center [1388, 94] width 72 height 30
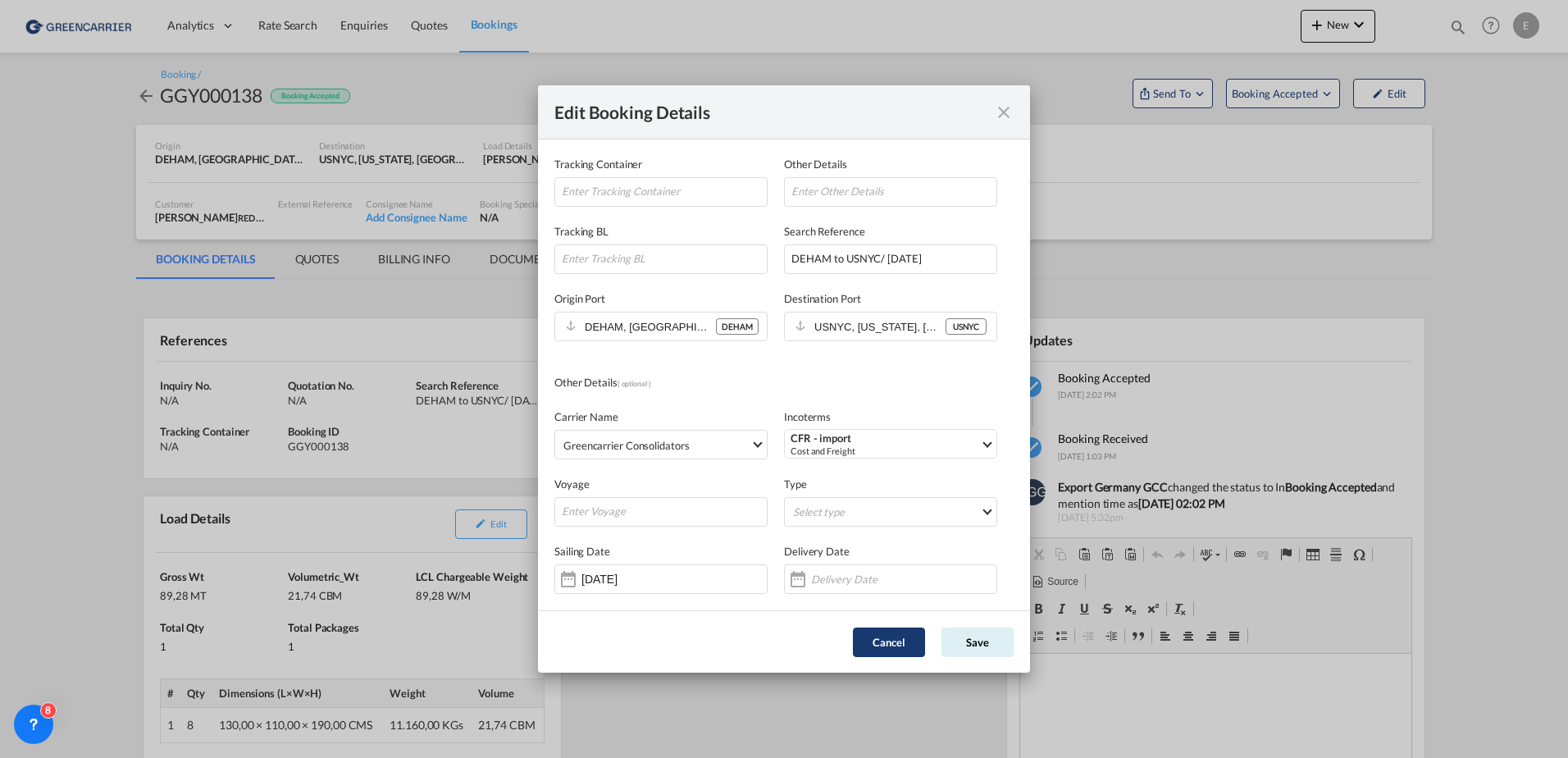
click at [888, 654] on button "Cancel" at bounding box center [888, 643] width 72 height 30
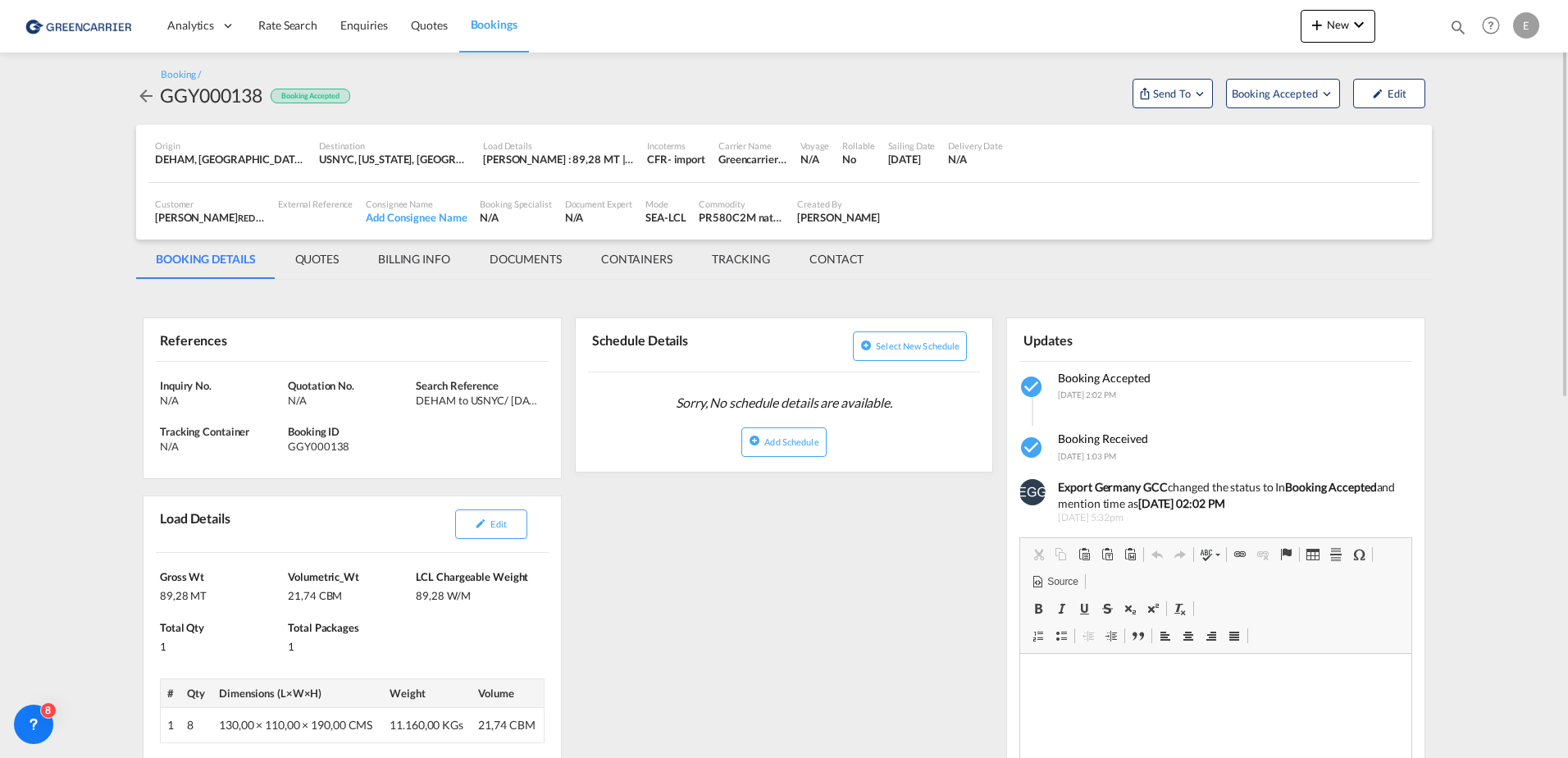
click at [213, 93] on div "GGY000138" at bounding box center [211, 95] width 102 height 26
copy div "GGY000138"
click at [211, 103] on div "GGY000138" at bounding box center [211, 95] width 102 height 26
